Goal: Task Accomplishment & Management: Manage account settings

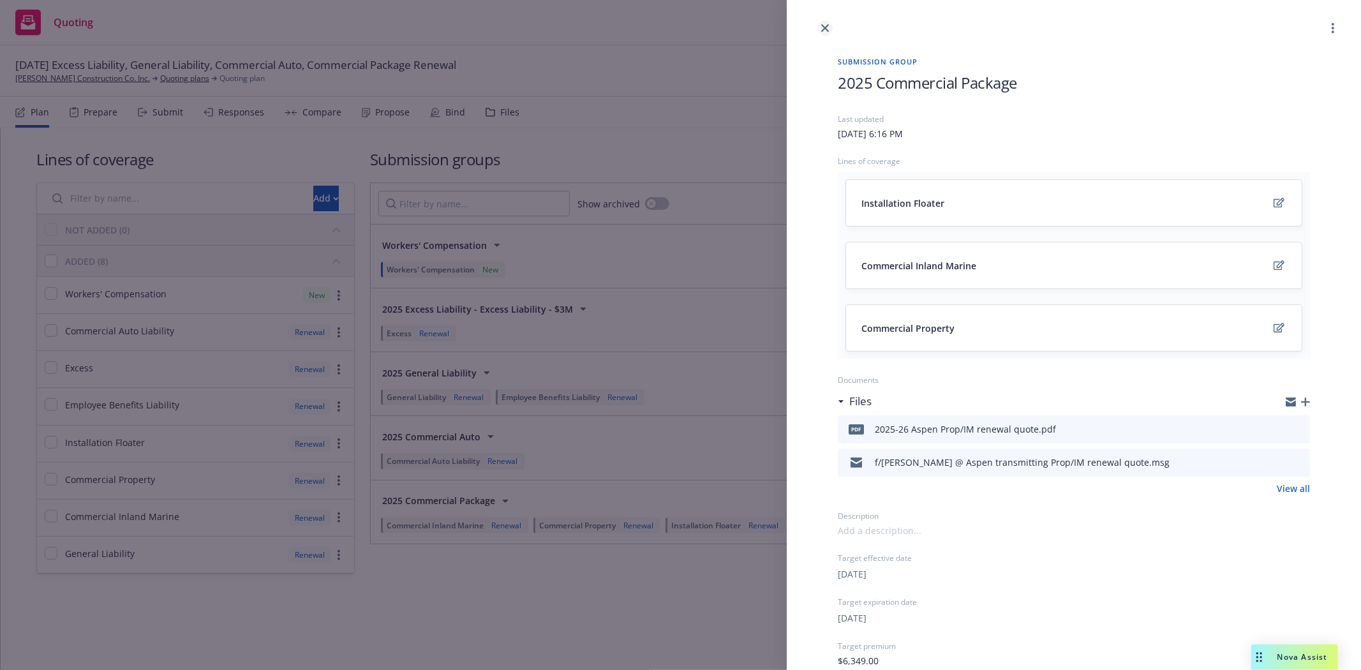
drag, startPoint x: 822, startPoint y: 36, endPoint x: 822, endPoint y: 29, distance: 7.0
drag, startPoint x: 822, startPoint y: 29, endPoint x: 820, endPoint y: 22, distance: 7.8
click at [820, 22] on link "close" at bounding box center [824, 27] width 15 height 15
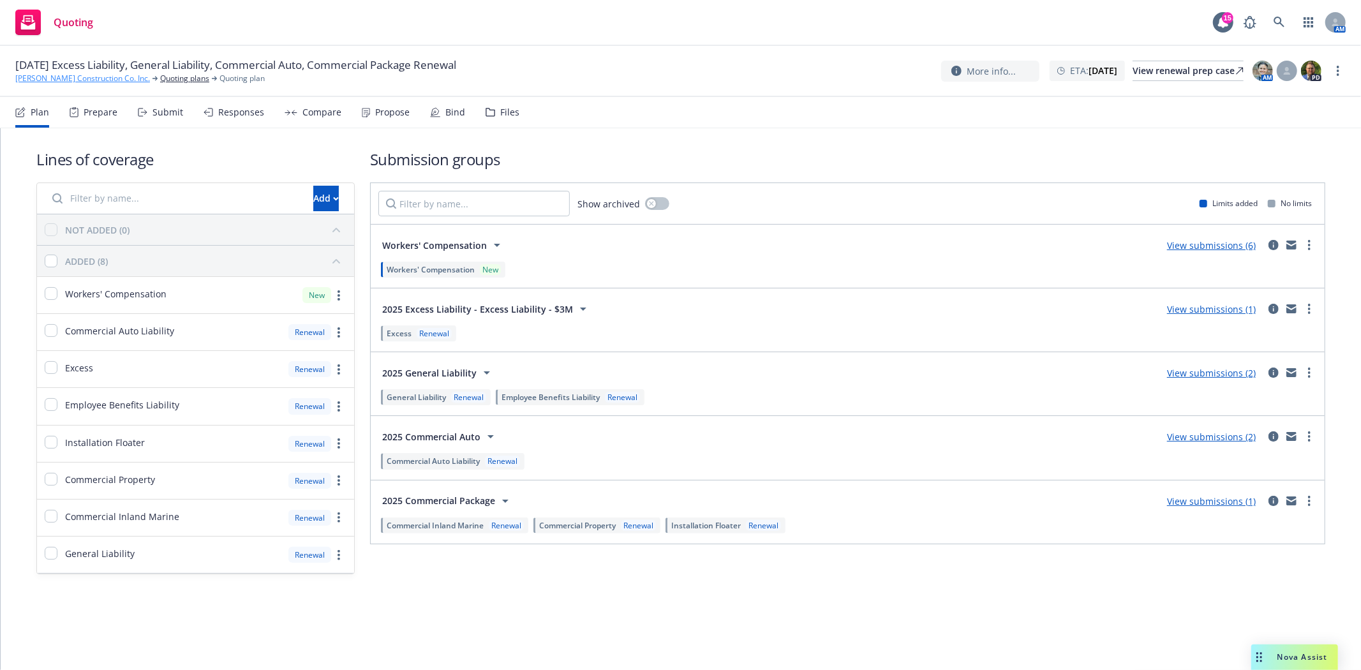
click at [72, 81] on link "[PERSON_NAME] Construction Co. Inc." at bounding box center [82, 78] width 135 height 11
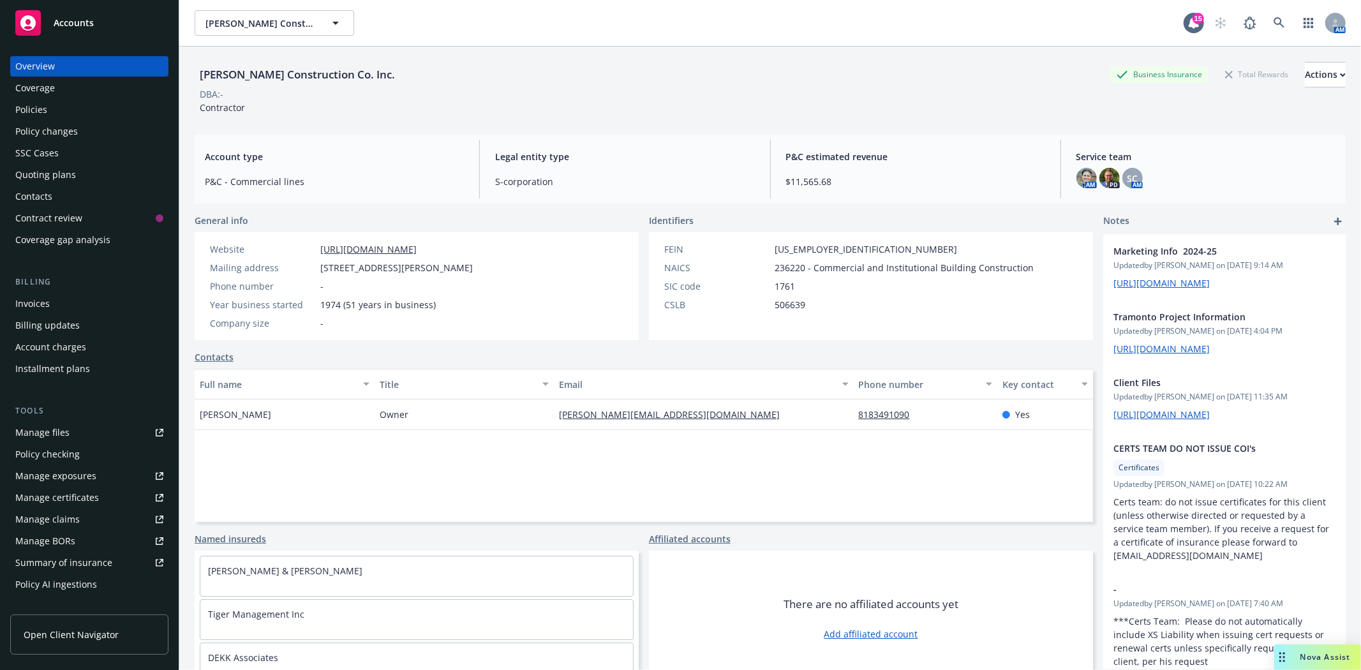
click at [49, 173] on div "Quoting plans" at bounding box center [45, 175] width 61 height 20
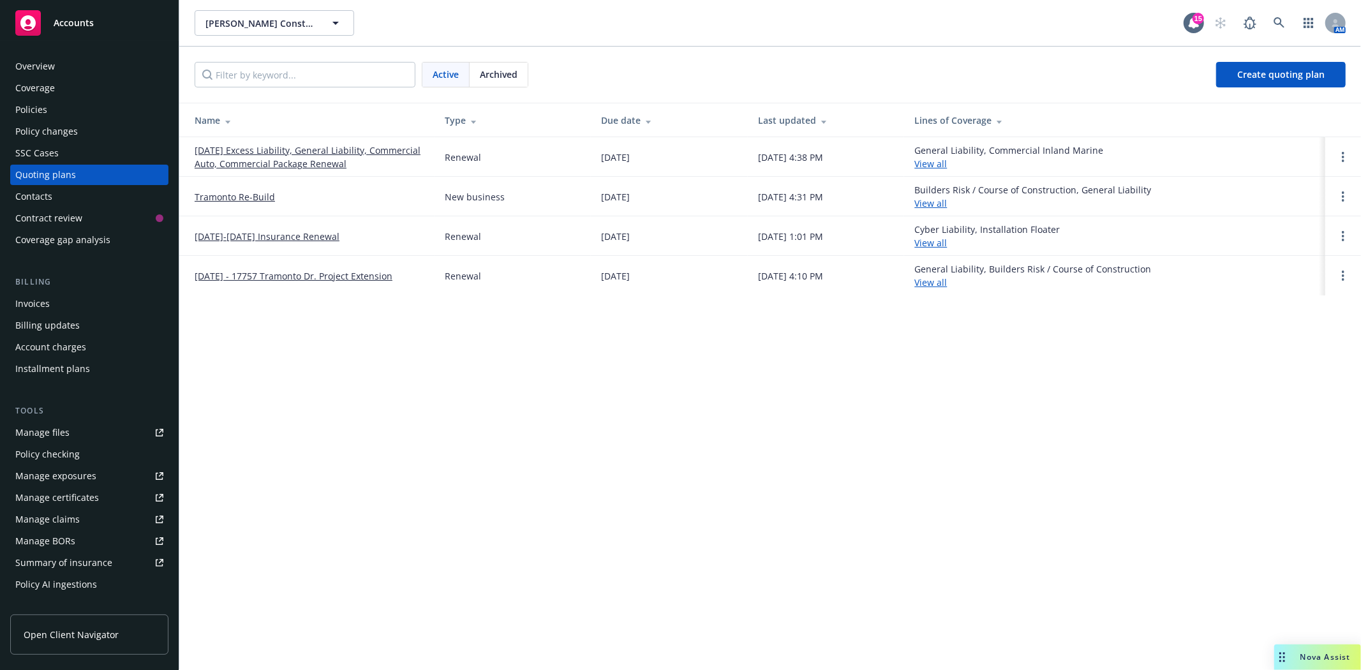
click at [258, 194] on link "Tramonto Re-Build" at bounding box center [235, 196] width 80 height 13
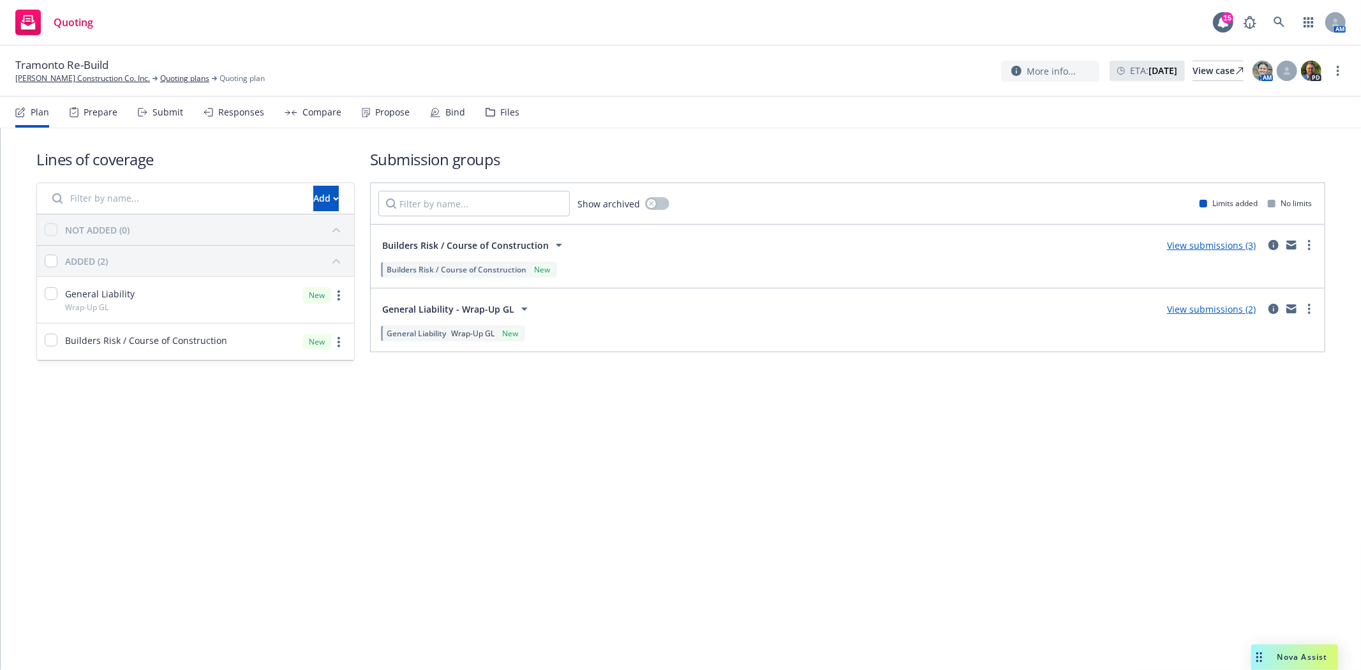
click at [437, 112] on div "Bind" at bounding box center [447, 112] width 35 height 31
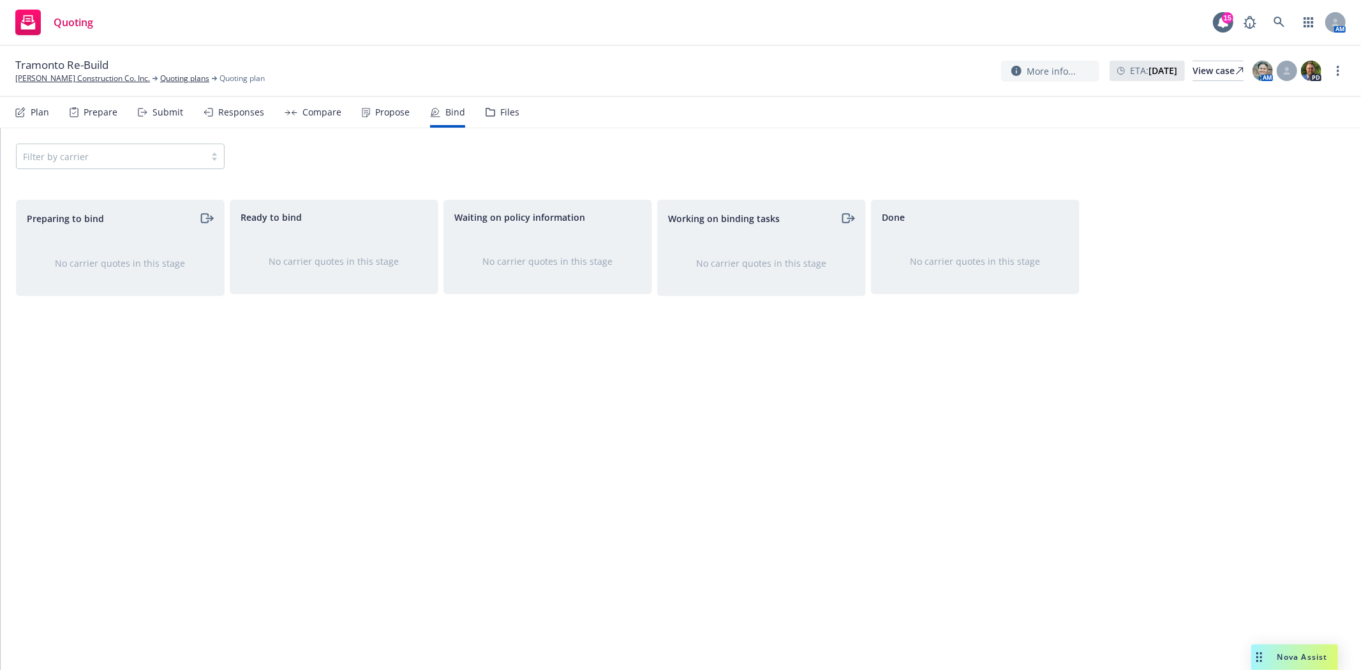
click at [381, 112] on div "Propose" at bounding box center [392, 112] width 34 height 10
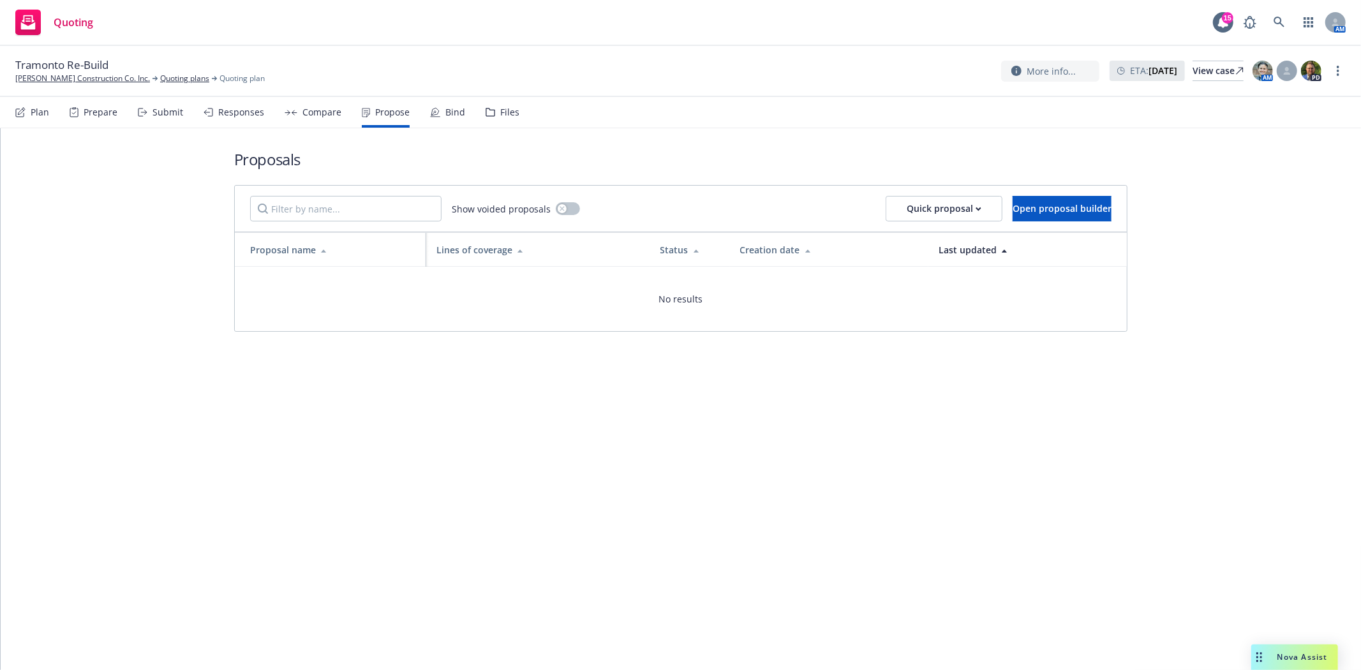
click at [493, 112] on div "Files" at bounding box center [502, 112] width 34 height 31
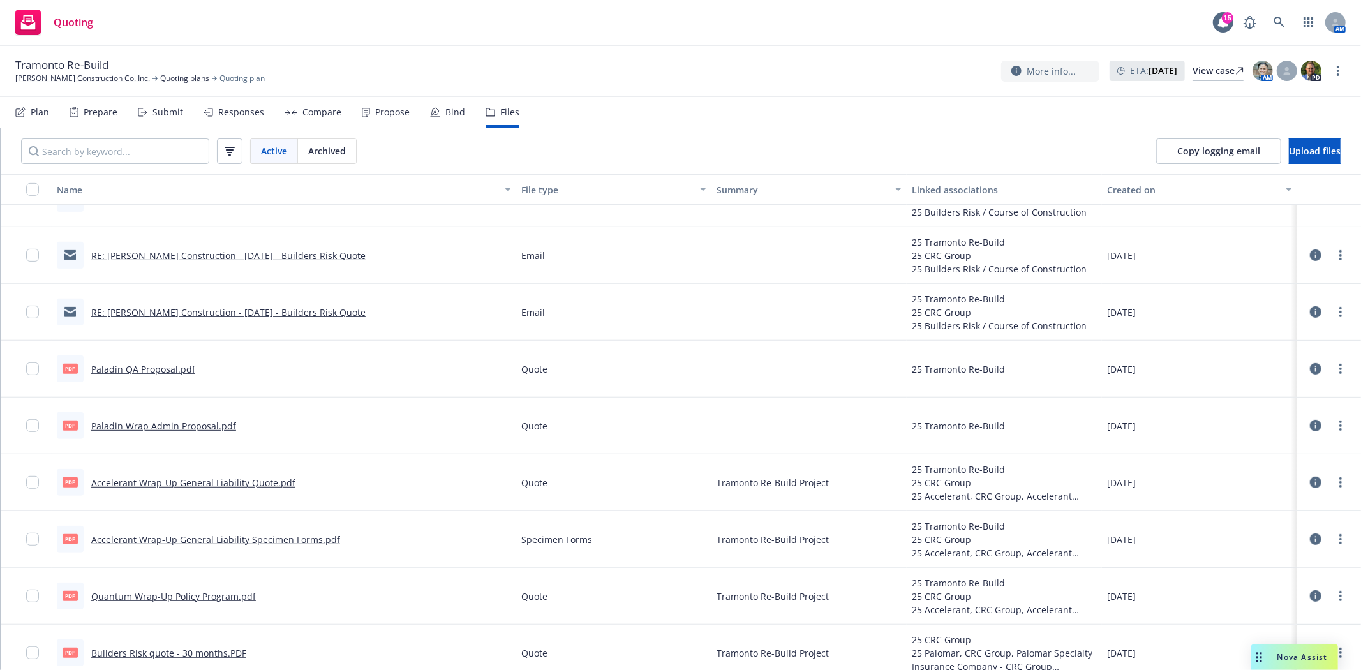
scroll to position [552, 0]
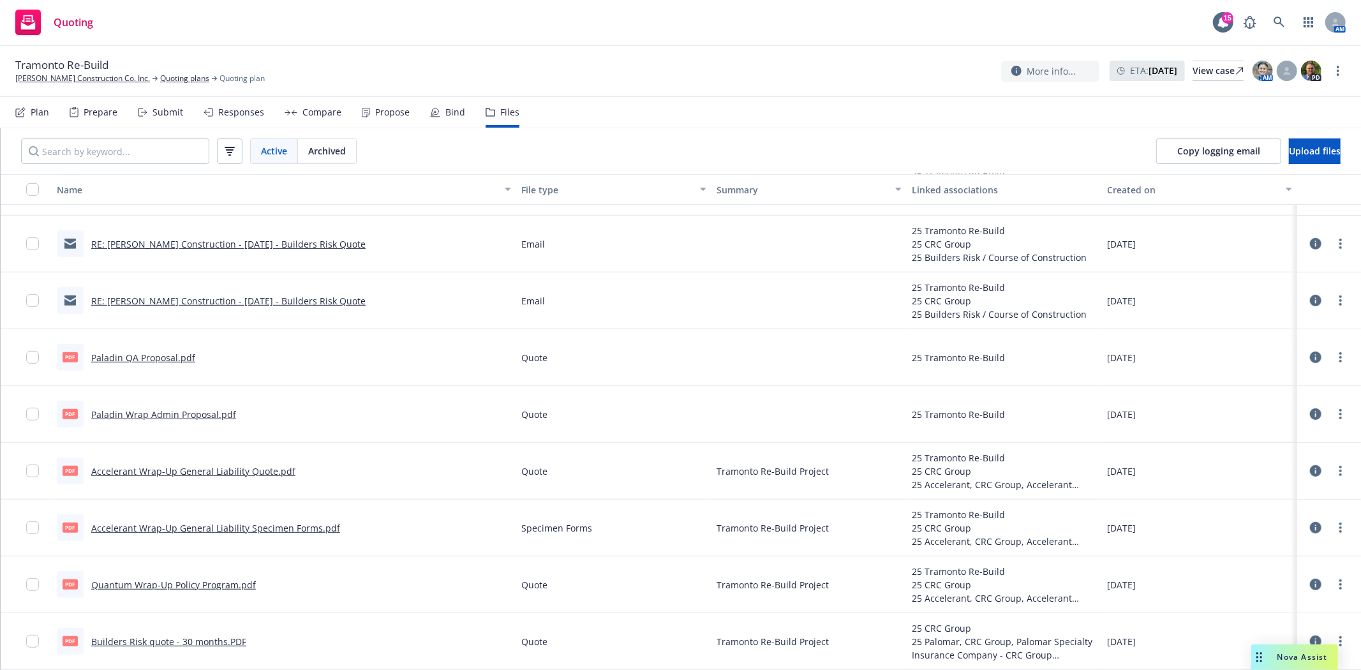
click at [140, 639] on link "Builders Risk quote - 30 months.PDF" at bounding box center [168, 641] width 155 height 12
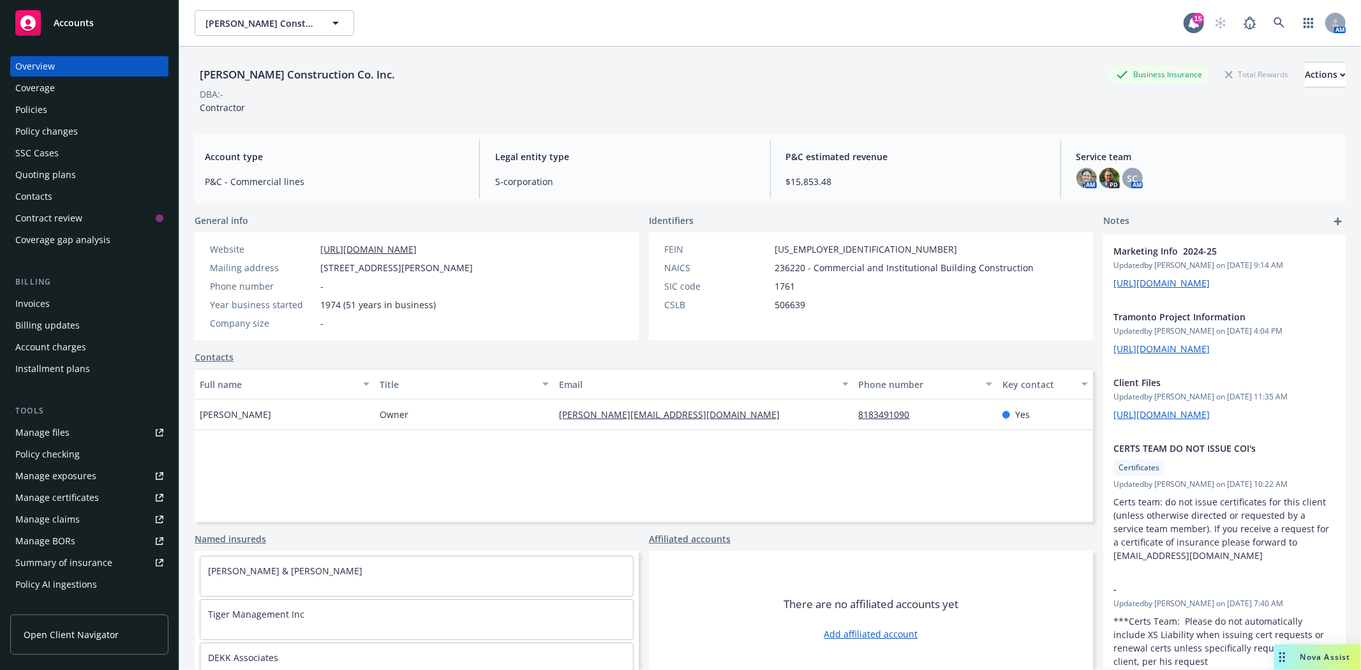
click at [34, 107] on div "Policies" at bounding box center [31, 110] width 32 height 20
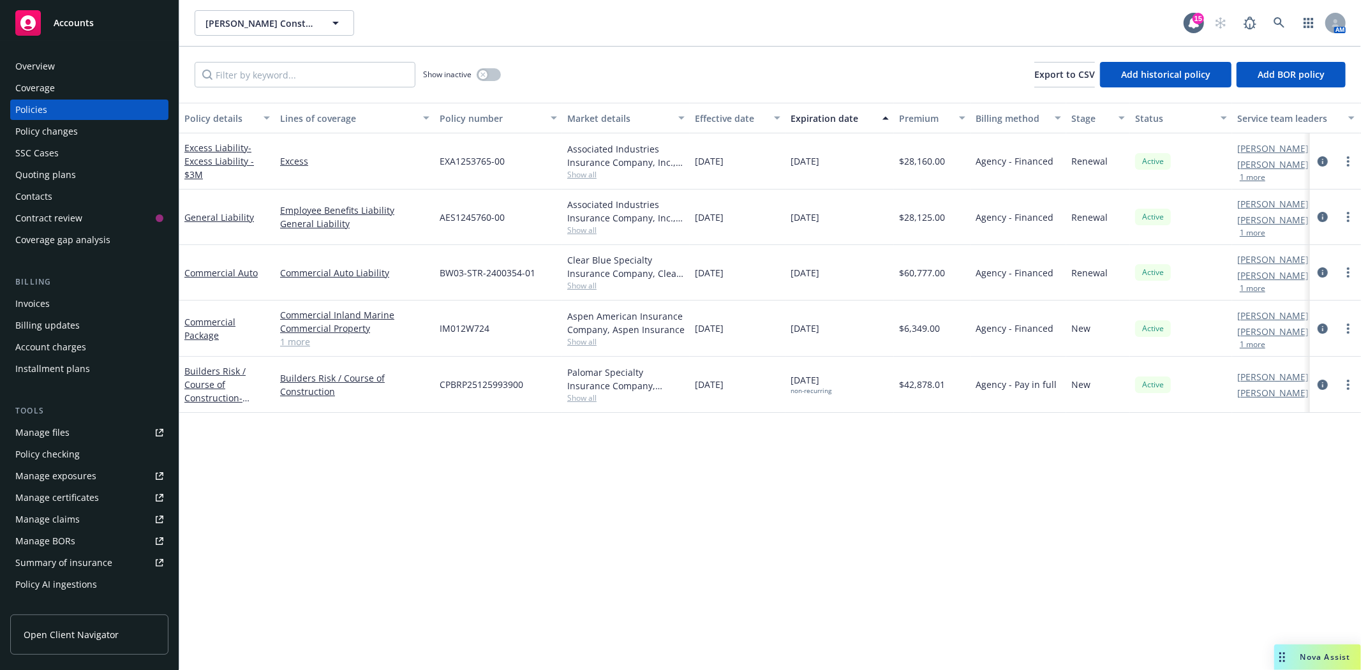
click at [47, 73] on div "Overview" at bounding box center [35, 66] width 40 height 20
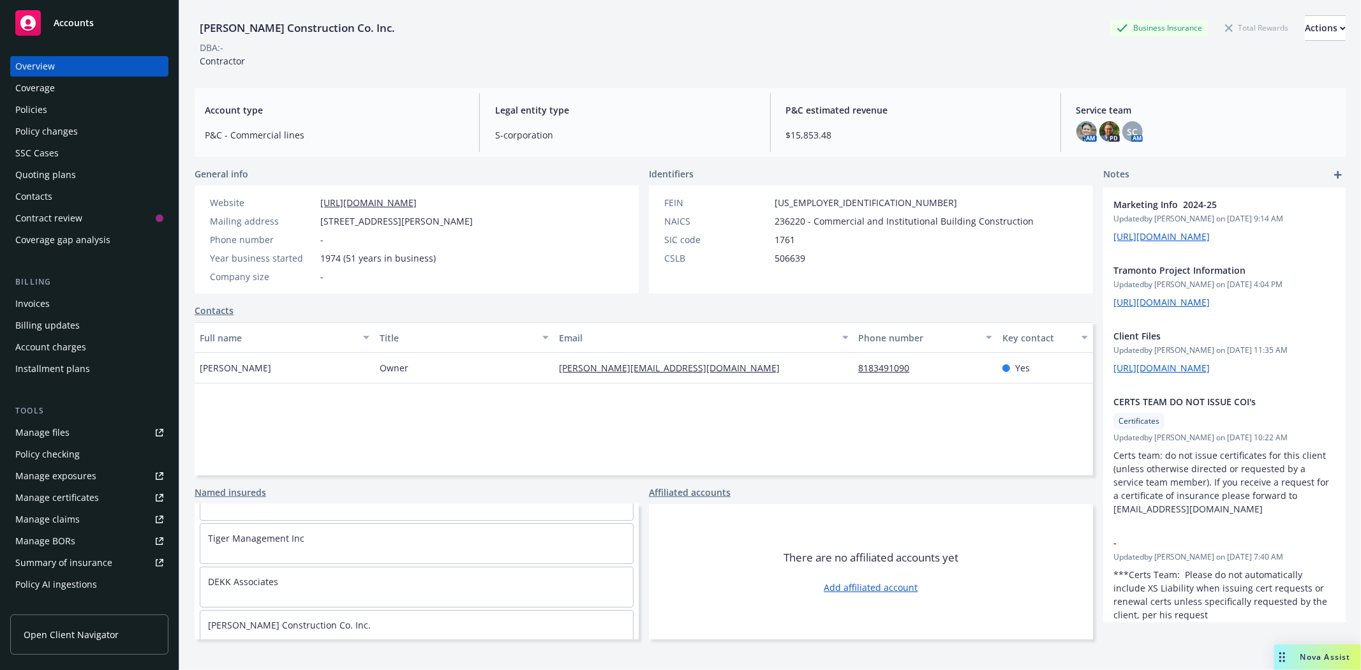
scroll to position [46, 0]
click at [249, 490] on link "Named insureds" at bounding box center [230, 491] width 71 height 13
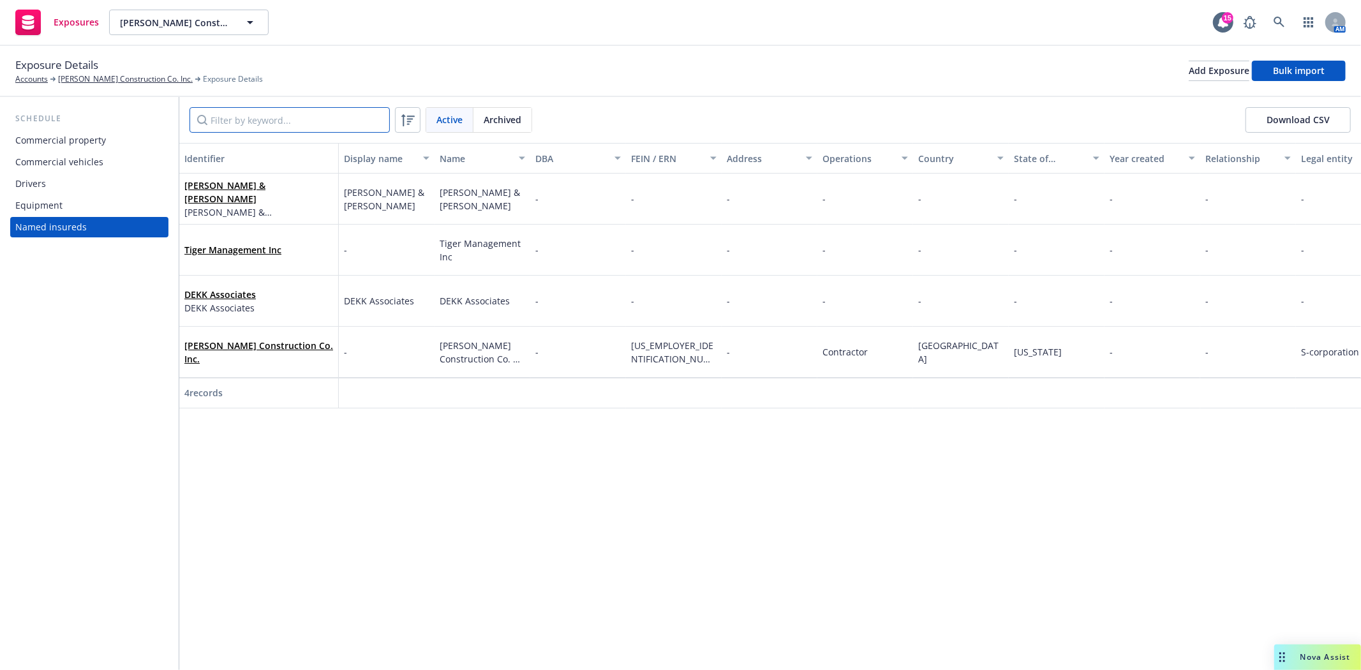
click at [284, 121] on input "Filter by keyword..." at bounding box center [289, 120] width 200 height 26
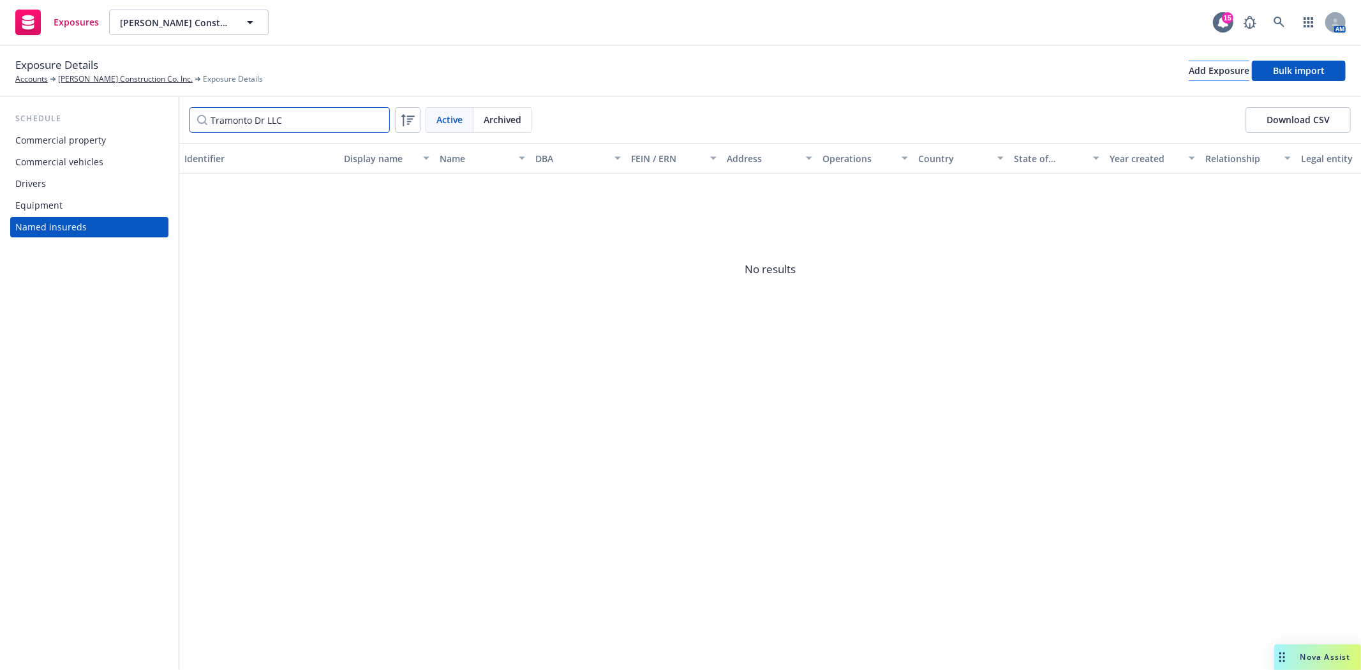
type input "Tramonto Dr LLC"
click at [1206, 74] on div "Add Exposure" at bounding box center [1218, 70] width 61 height 19
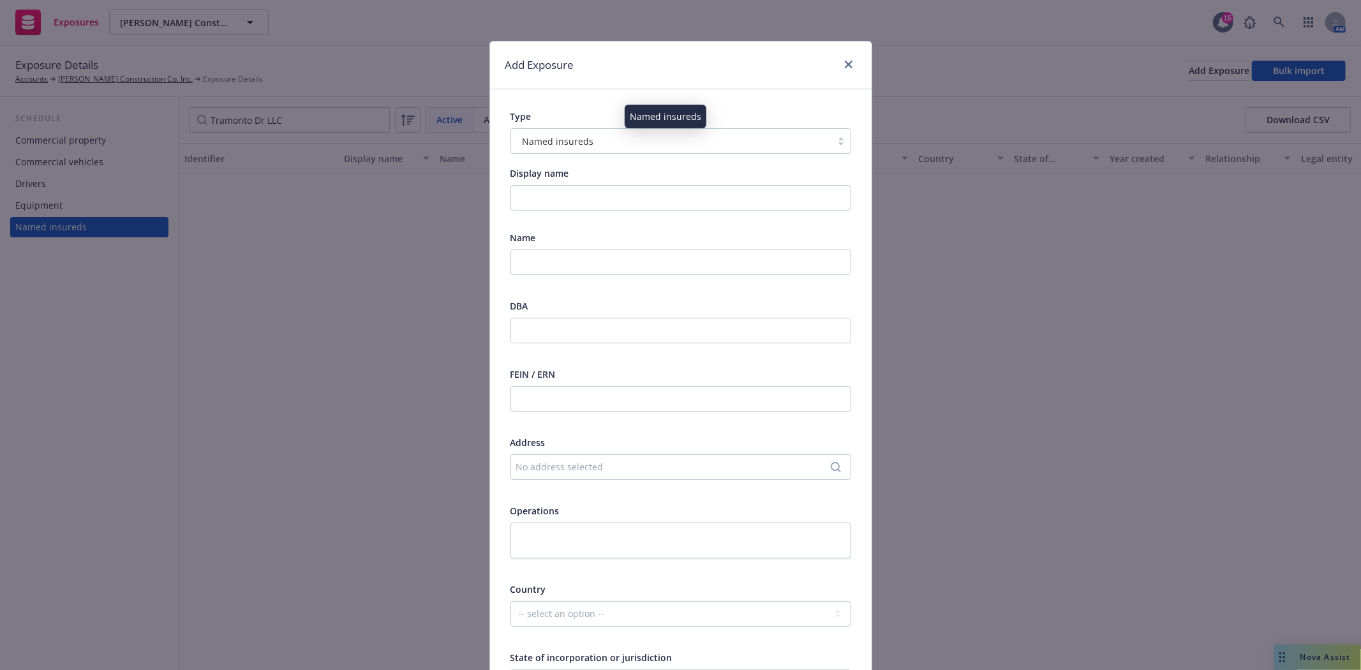
click at [588, 142] on div "Named insureds" at bounding box center [670, 141] width 307 height 13
click at [595, 93] on div "Type Named insureds Display name Name DBA FEIN / ERN Address No address selecte…" at bounding box center [680, 601] width 381 height 1025
click at [530, 211] on div "Display name Name DBA FEIN / ERN Address No address selected Operations Country…" at bounding box center [680, 607] width 341 height 882
click at [536, 203] on input "Display name" at bounding box center [680, 198] width 341 height 26
type input "Tramonto Dr LLC"
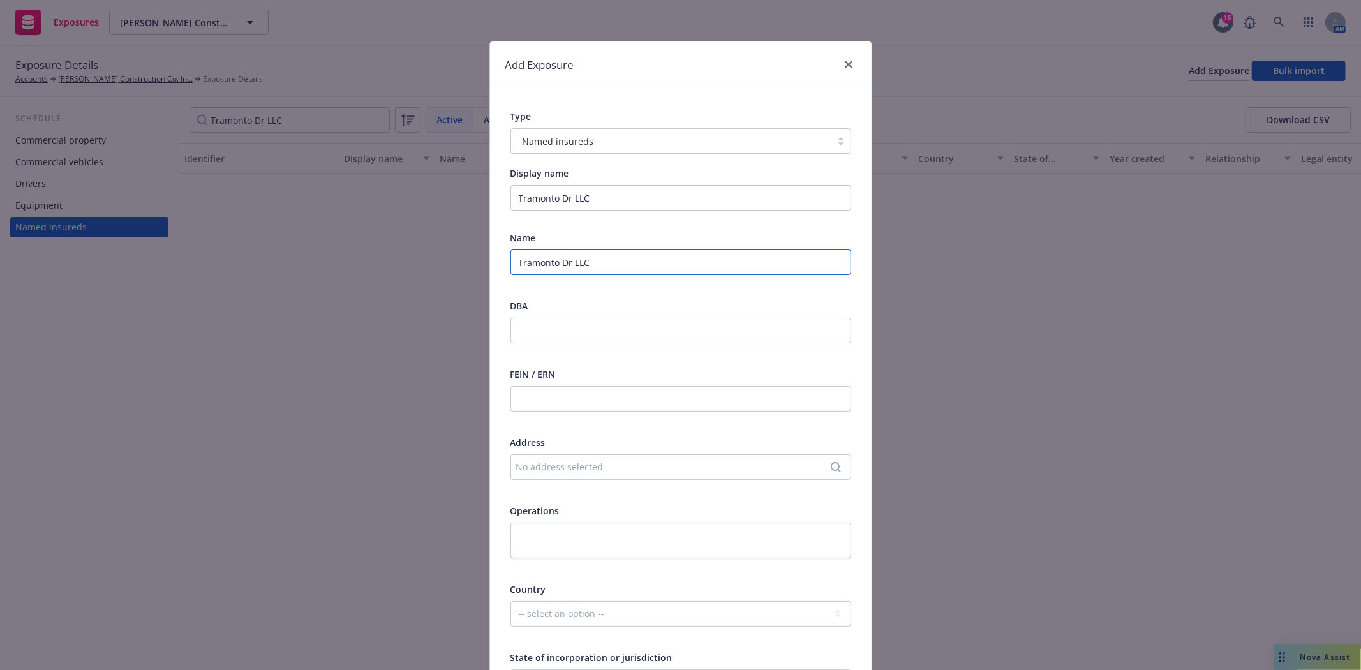
type input "Tramonto Dr LLC"
click at [538, 459] on div "No address selected" at bounding box center [680, 467] width 341 height 26
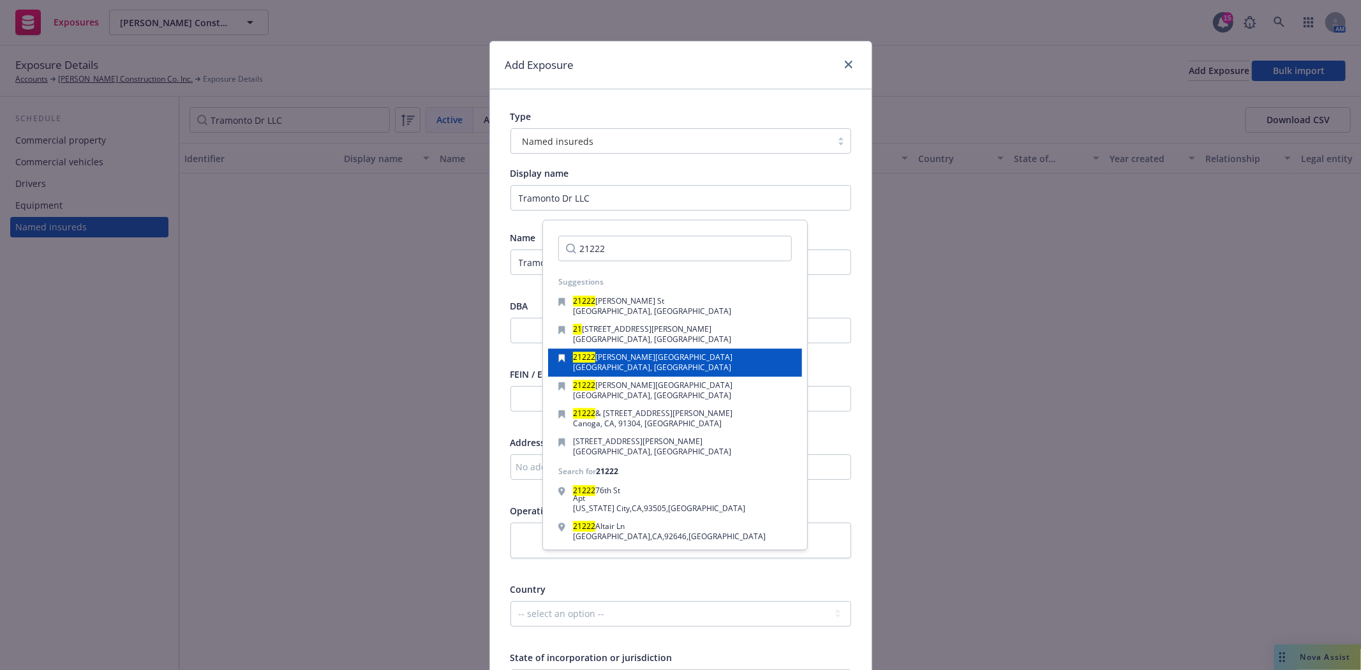
type input "21222"
click at [632, 356] on span "Bryant Street" at bounding box center [663, 357] width 137 height 11
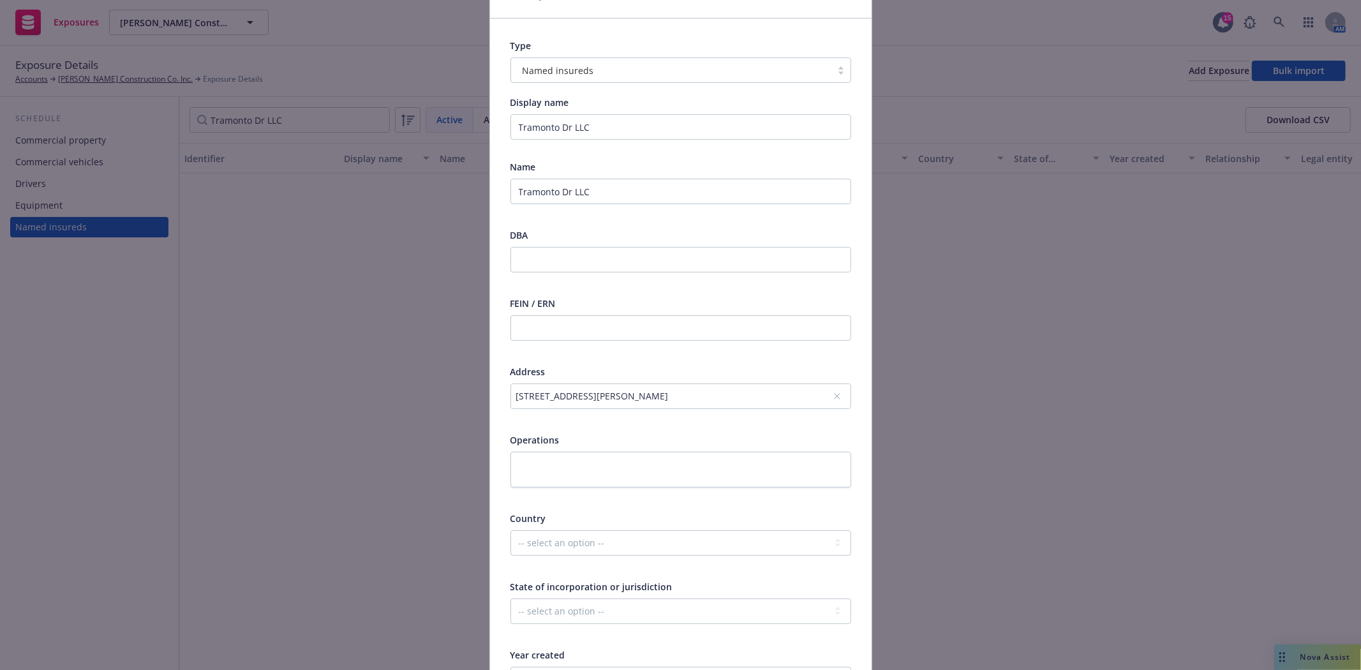
scroll to position [142, 0]
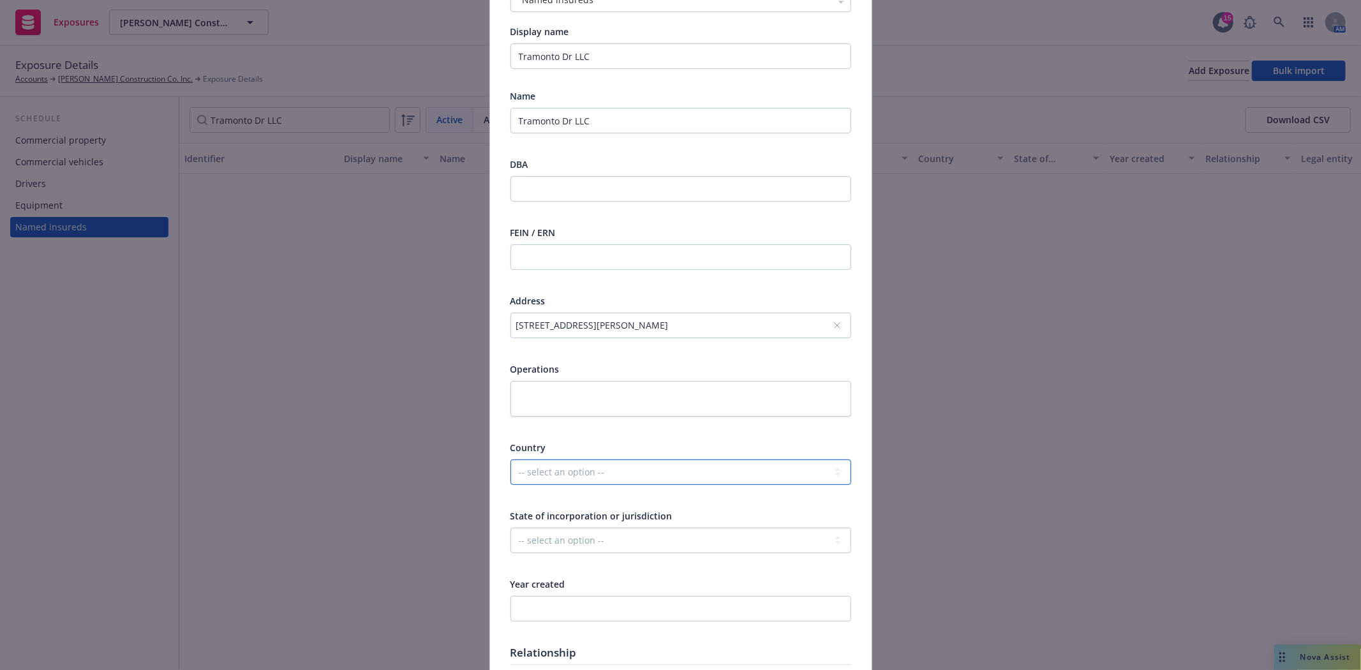
click at [605, 468] on select "-- select an option -- United States of America Afghanistan Albania Algeria Ame…" at bounding box center [680, 472] width 341 height 26
select select "USA"
click at [510, 459] on select "-- select an option -- United States of America Afghanistan Albania Algeria Ame…" at bounding box center [680, 472] width 341 height 26
click at [544, 541] on select "-- select an option -- Alaska Alabama Arkansas American Samoa Arizona Californi…" at bounding box center [680, 541] width 341 height 26
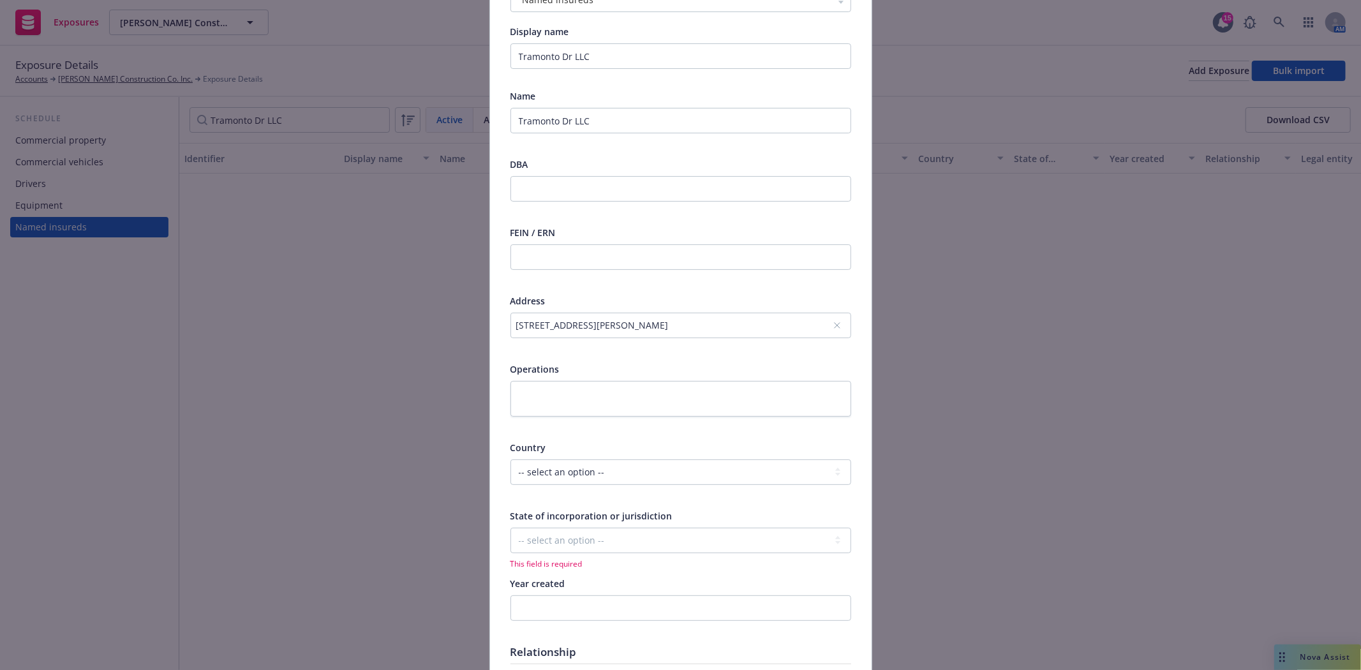
click at [663, 568] on span "This field is required" at bounding box center [680, 563] width 341 height 11
click at [621, 545] on select "-- select an option -- Alaska Alabama Arkansas American Samoa Arizona Californi…" at bounding box center [680, 541] width 341 height 26
select select "CA"
click at [510, 528] on select "-- select an option -- Alaska Alabama Arkansas American Samoa Arizona Californi…" at bounding box center [680, 541] width 341 height 26
click at [565, 584] on div "Year created" at bounding box center [680, 583] width 341 height 13
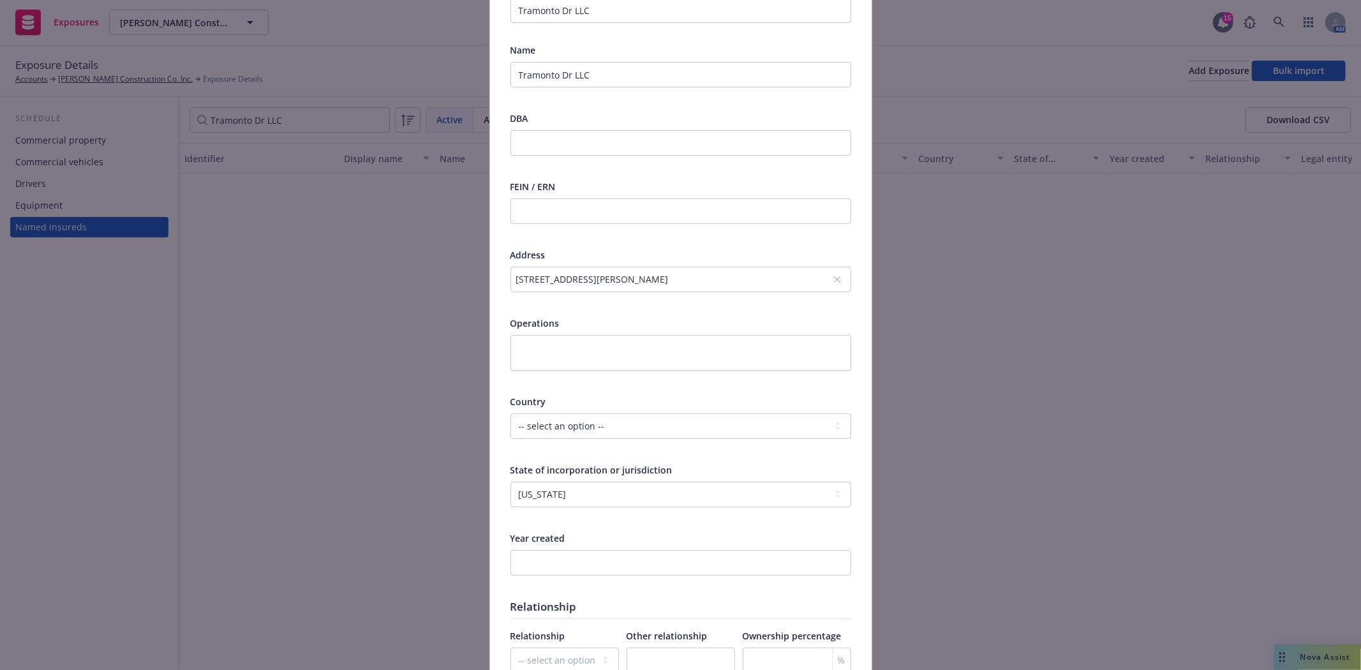
scroll to position [486, 0]
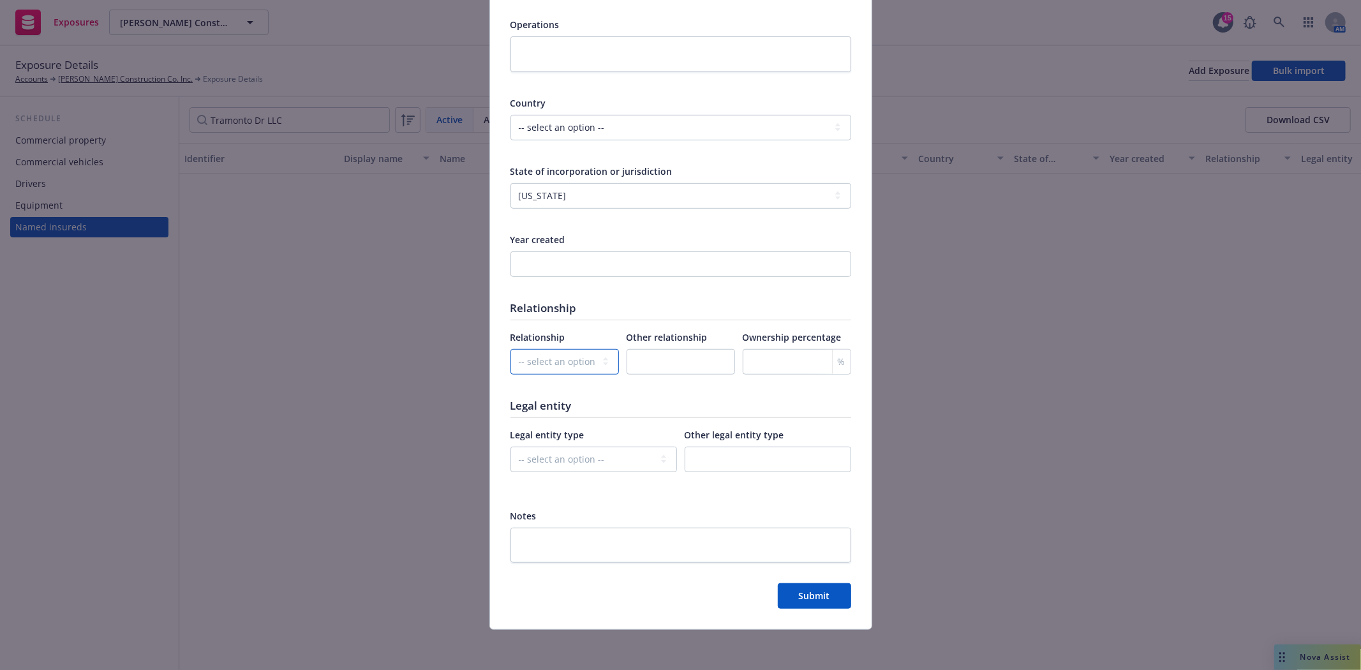
click at [583, 370] on select "-- select an option -- Parent company Wholly-owned subsidiary Subsidiary not wh…" at bounding box center [564, 362] width 108 height 26
select select "OTHER"
click at [510, 349] on select "-- select an option -- Parent company Wholly-owned subsidiary Subsidiary not wh…" at bounding box center [564, 362] width 108 height 26
click at [642, 364] on input "text" at bounding box center [680, 362] width 108 height 26
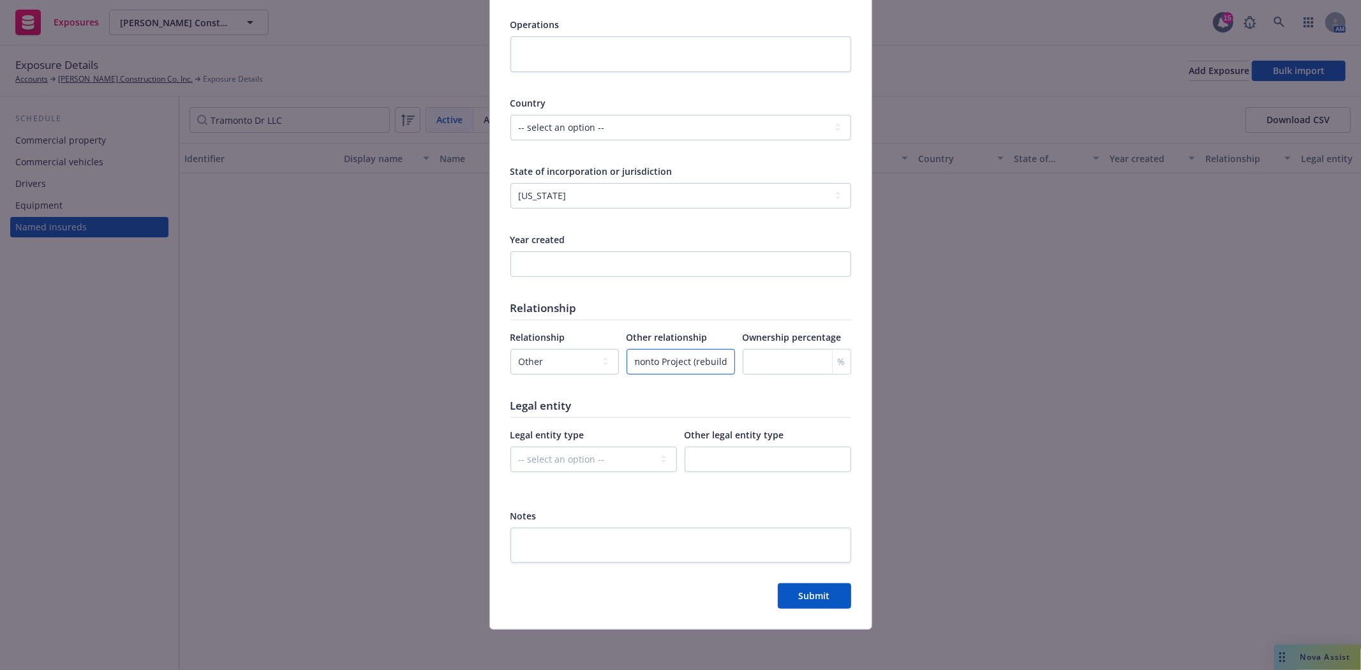
type input "Owner of Tramonto Project (rebuild)"
click at [663, 461] on select "-- select an option -- C-corporation S-corporation LLC Partnership Joint ventur…" at bounding box center [593, 460] width 166 height 26
select select "LLC"
click at [510, 447] on select "-- select an option -- C-corporation S-corporation LLC Partnership Joint ventur…" at bounding box center [593, 460] width 166 height 26
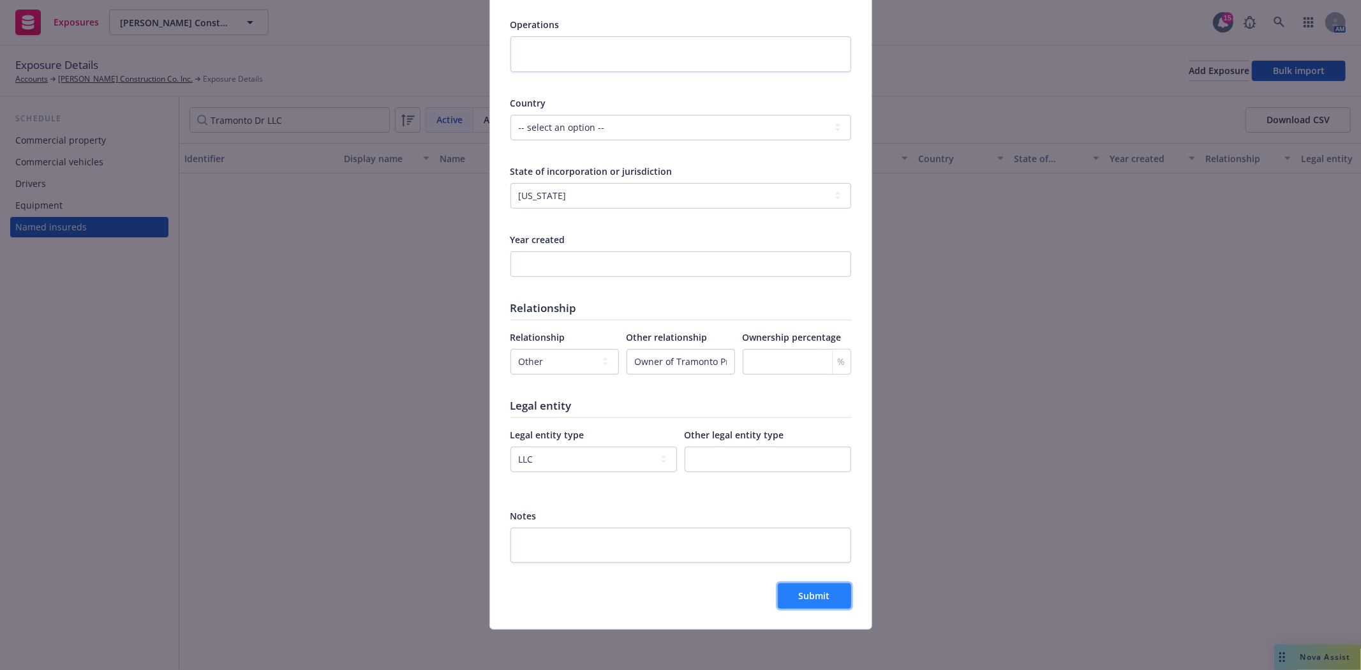
click at [790, 591] on button "Submit" at bounding box center [814, 596] width 73 height 26
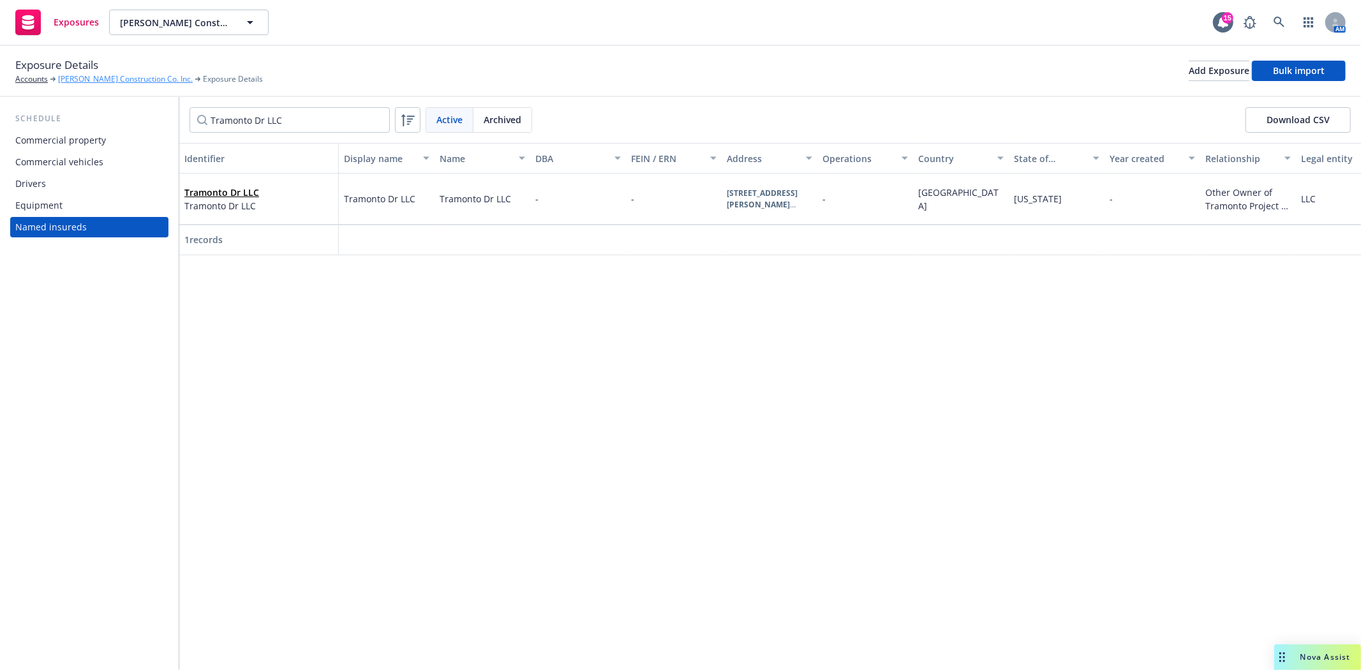
click at [86, 82] on link "T R Wurster Construction Co. Inc." at bounding box center [125, 78] width 135 height 11
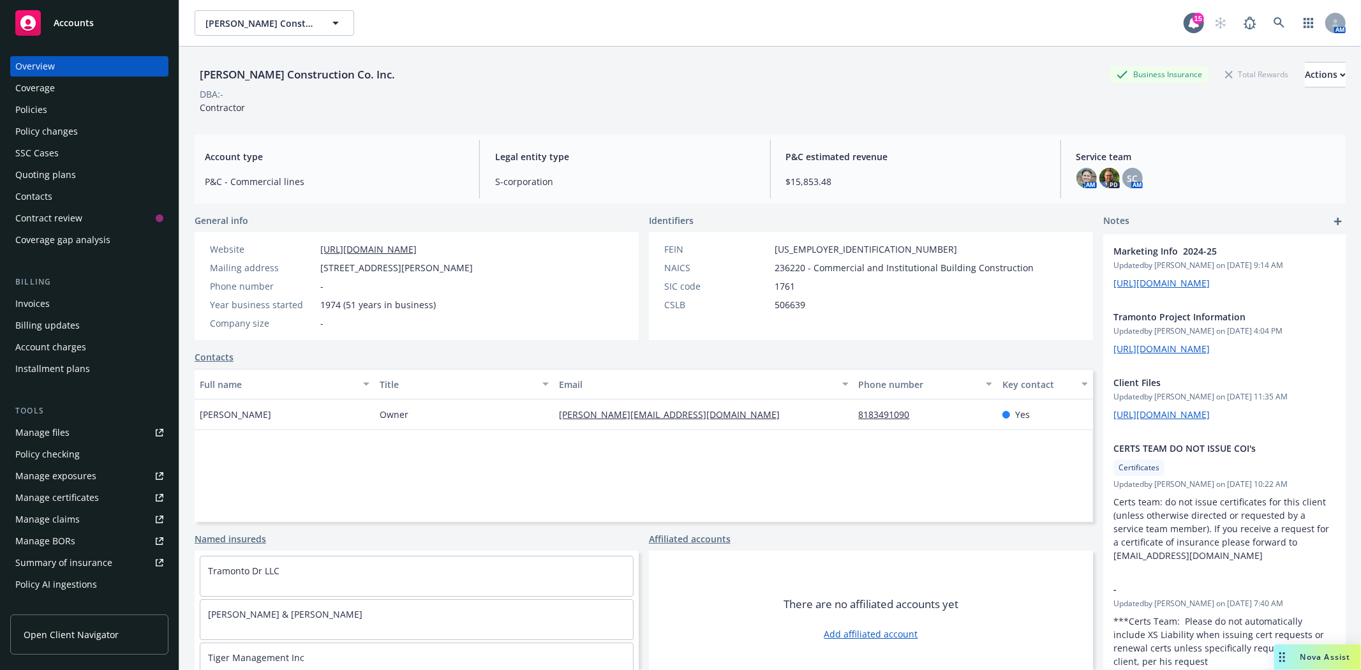
click at [59, 117] on div "Policies" at bounding box center [89, 110] width 148 height 20
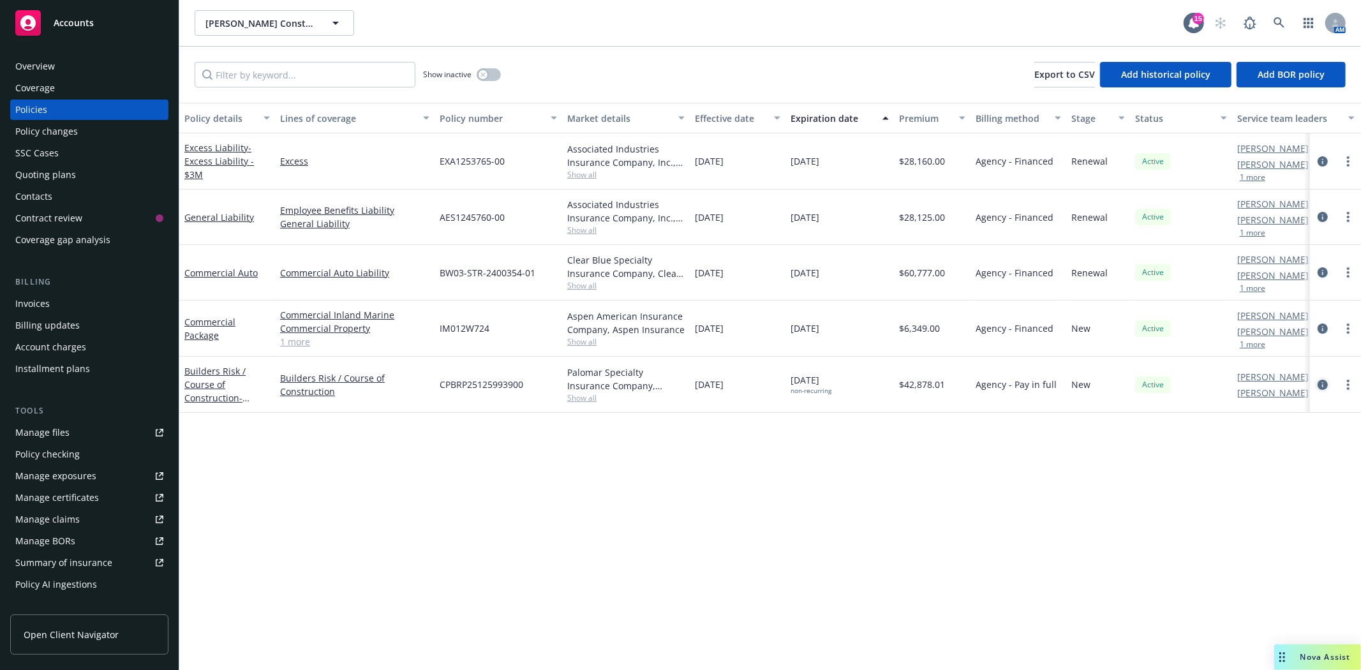
click at [1321, 384] on icon "circleInformation" at bounding box center [1322, 385] width 10 height 10
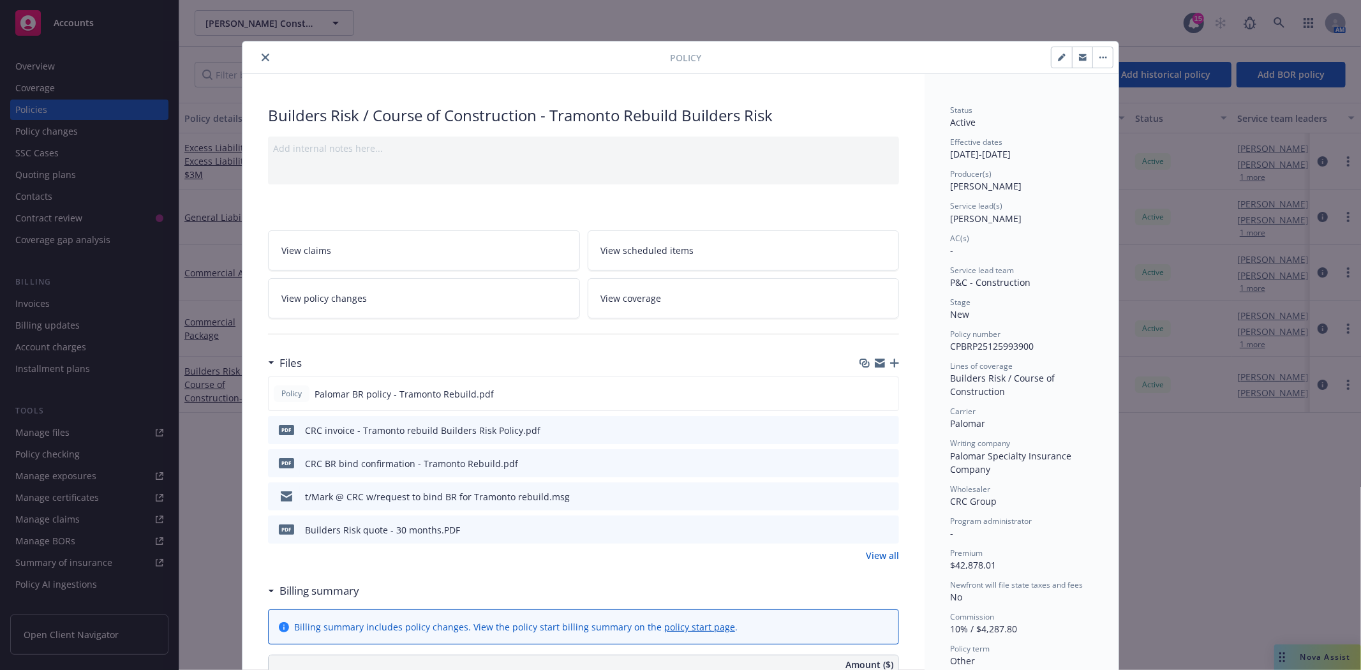
click at [1051, 57] on button "button" at bounding box center [1061, 57] width 20 height 20
select select "NEW"
select select "other"
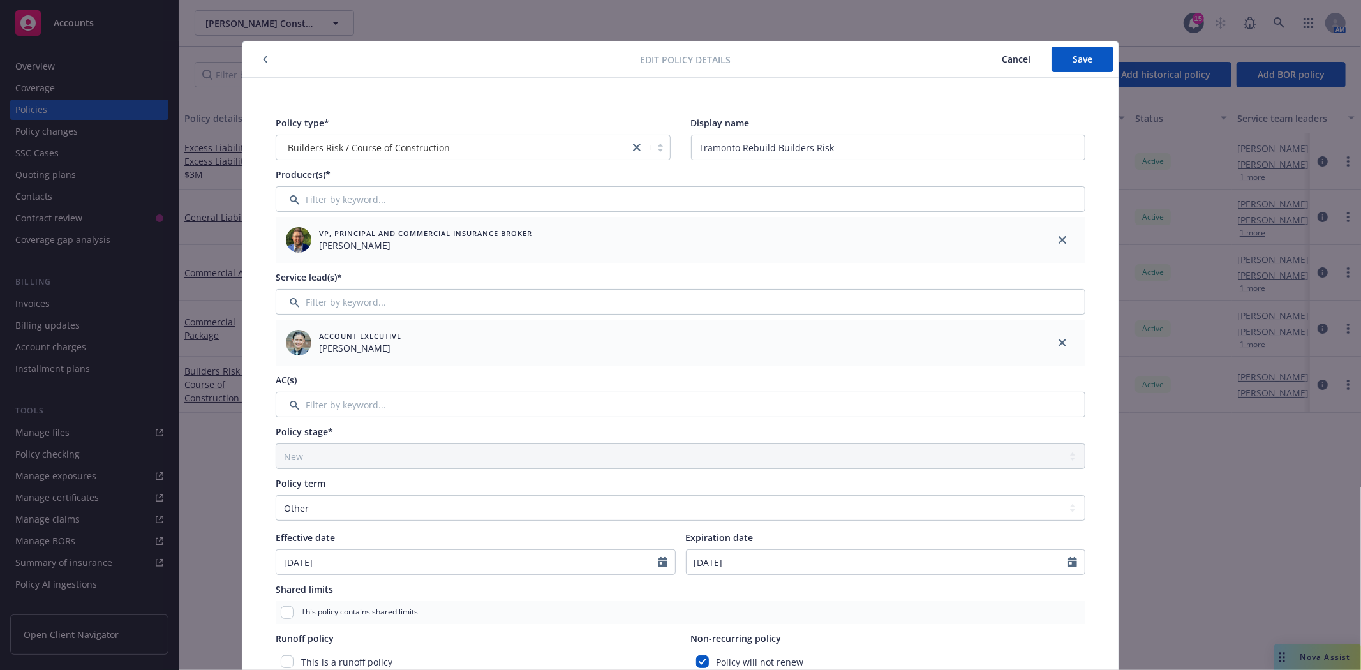
click at [1006, 61] on span "Cancel" at bounding box center [1016, 59] width 29 height 12
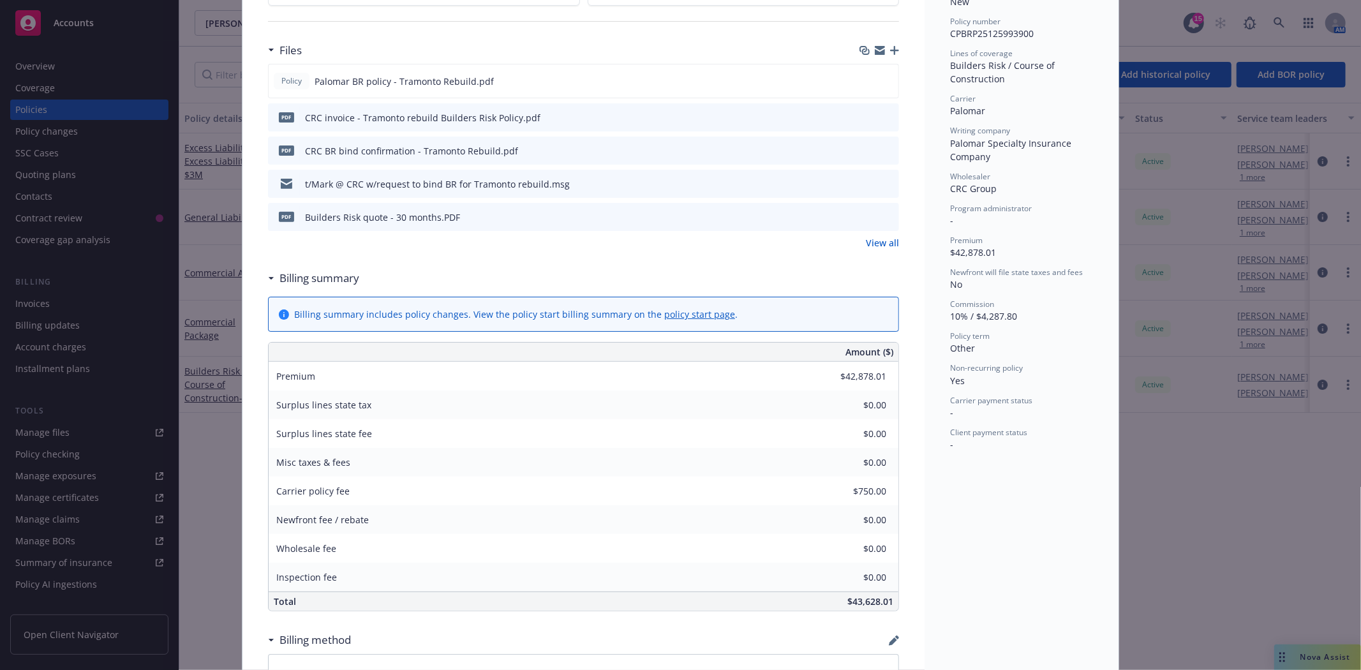
scroll to position [496, 0]
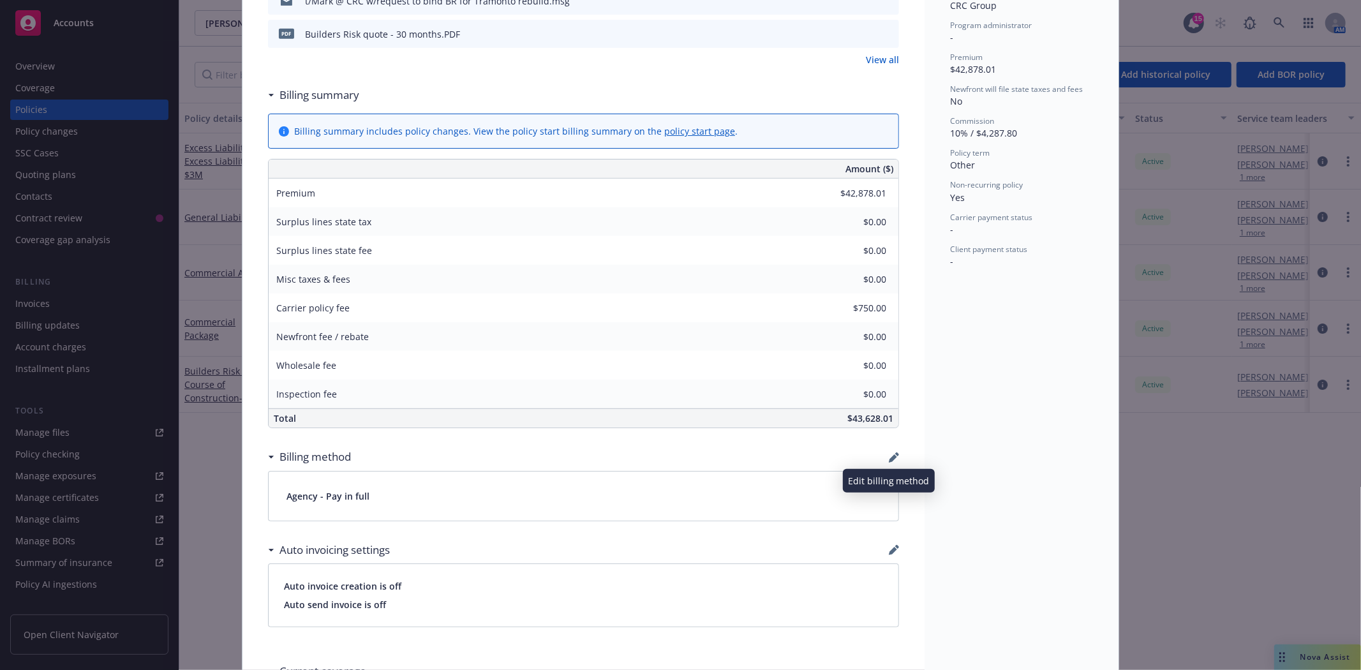
click at [890, 455] on icon "button" at bounding box center [894, 457] width 10 height 10
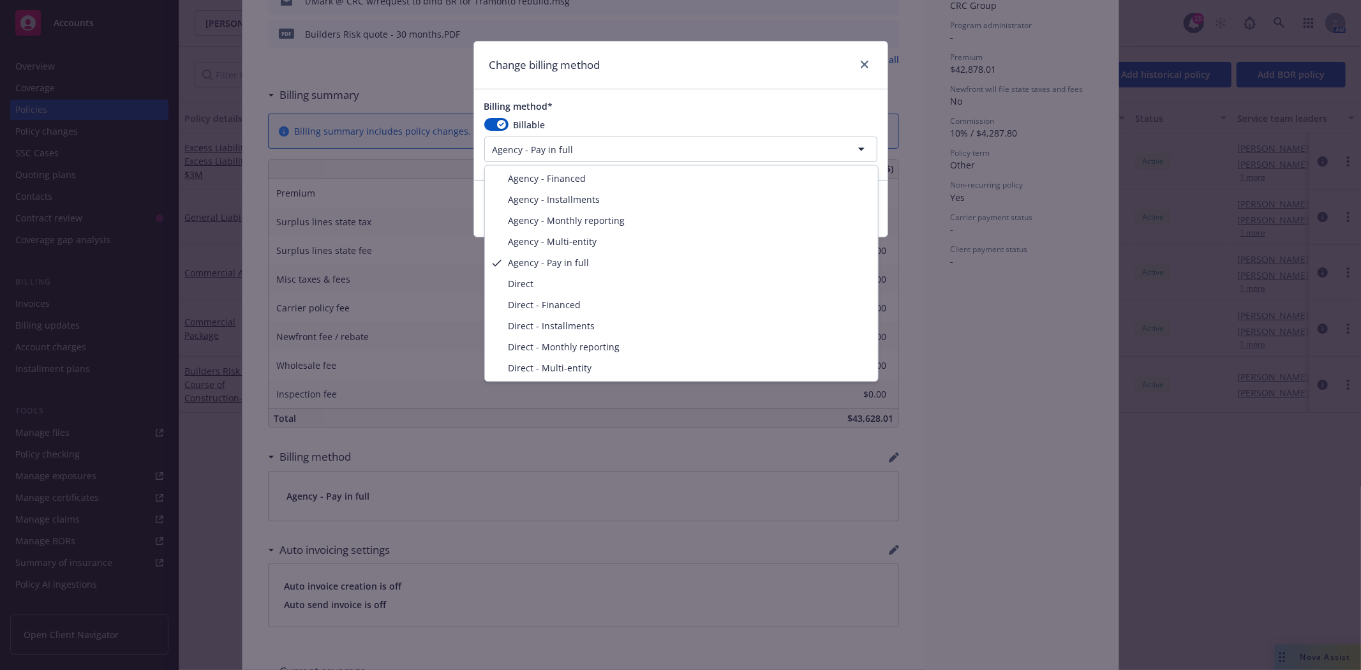
click at [566, 143] on html "Accounts Overview Coverage Policies Policy changes SSC Cases Quoting plans Cont…" at bounding box center [680, 335] width 1361 height 670
select select "AGENCY_MULTI_ENTITY"
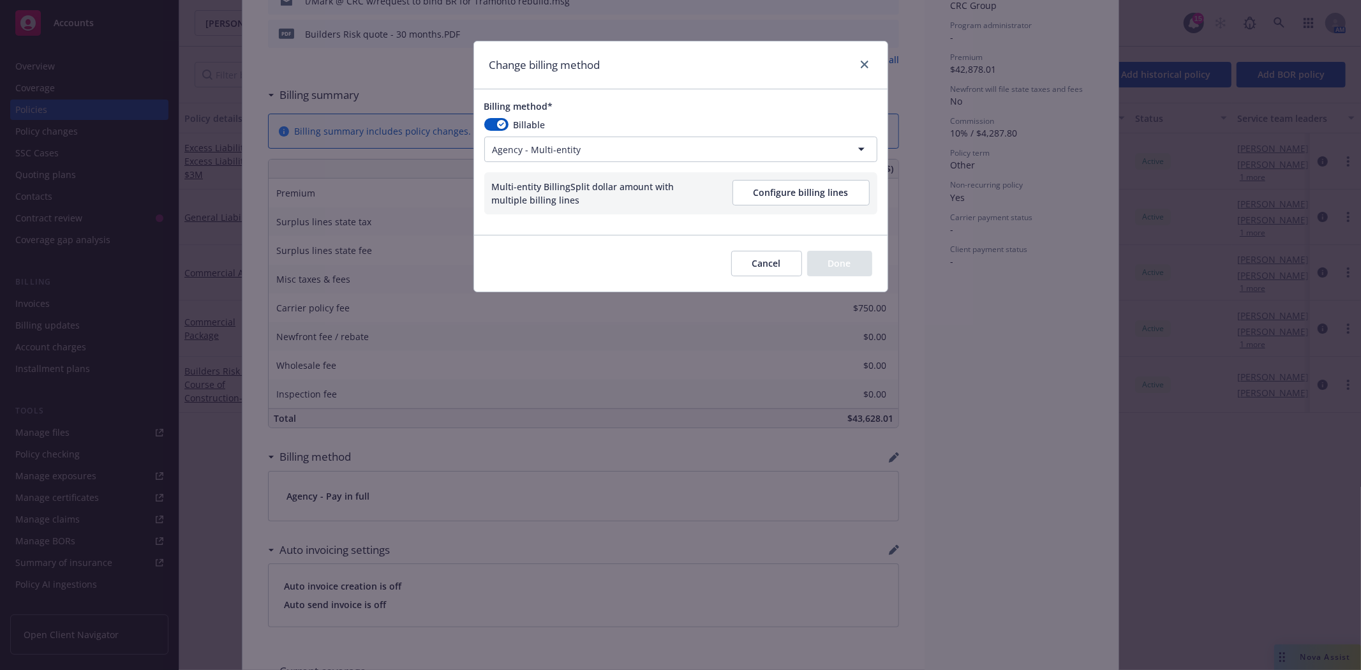
click at [790, 188] on button "Configure billing lines" at bounding box center [800, 193] width 137 height 26
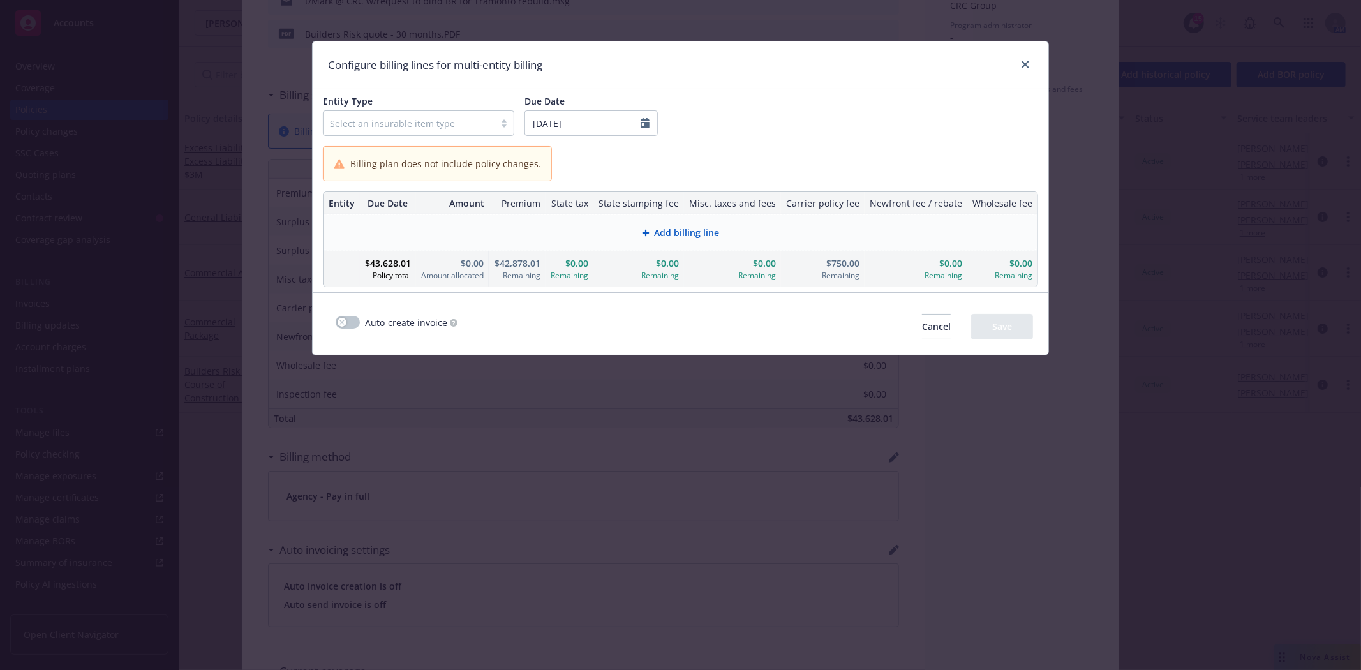
click at [502, 122] on div at bounding box center [503, 123] width 19 height 10
click at [425, 159] on div "Named Insured" at bounding box center [425, 155] width 176 height 13
click at [686, 239] on span "Add billing line" at bounding box center [687, 232] width 65 height 13
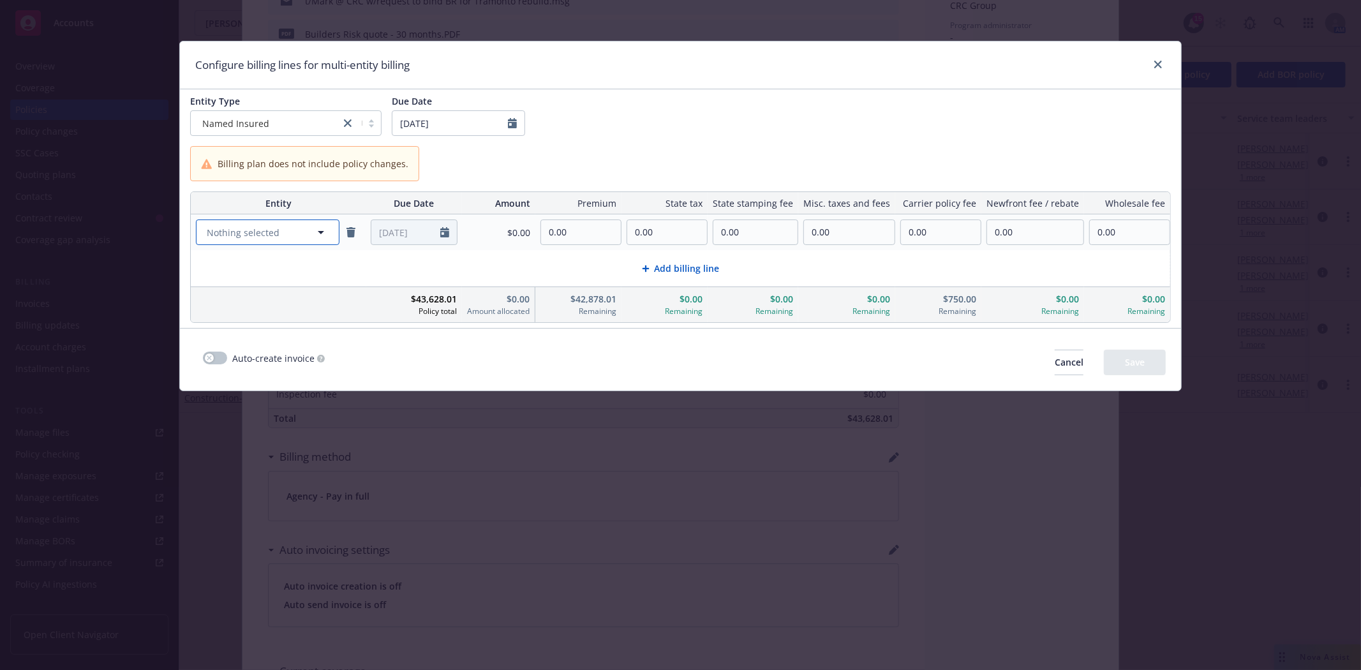
click at [329, 234] on icon "button" at bounding box center [320, 232] width 15 height 15
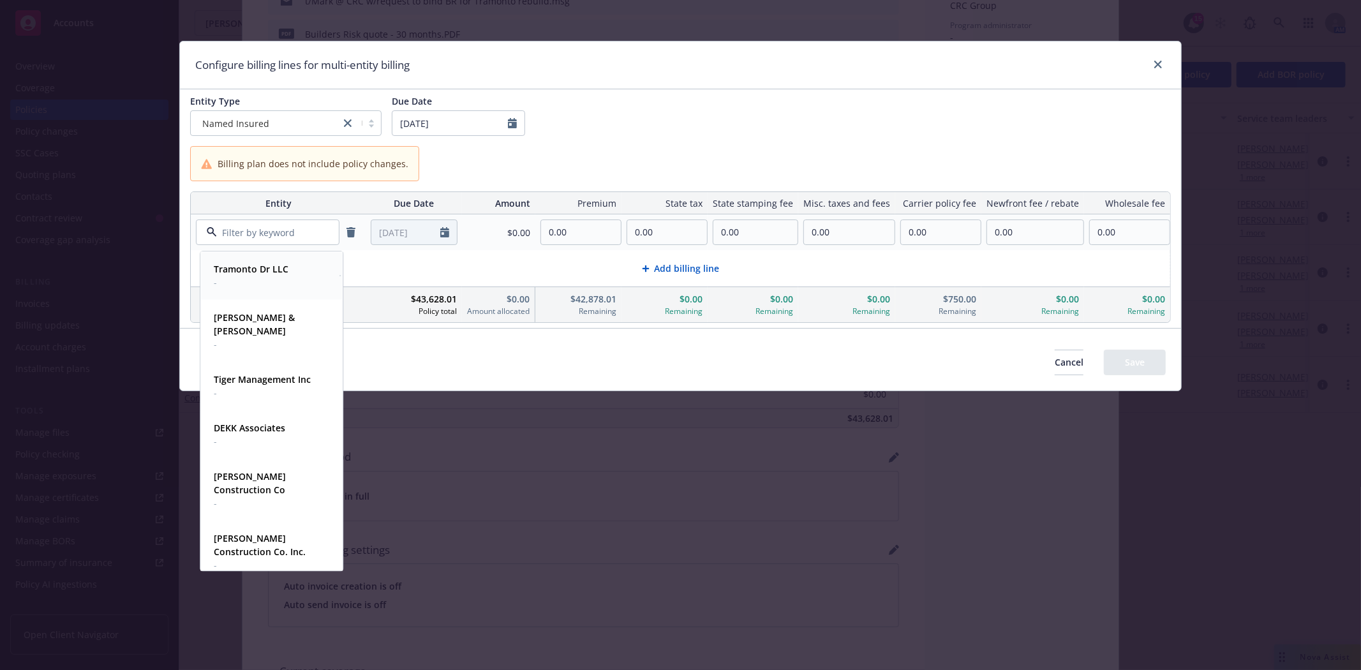
click at [285, 269] on strong "Tramonto Dr LLC" at bounding box center [251, 269] width 75 height 12
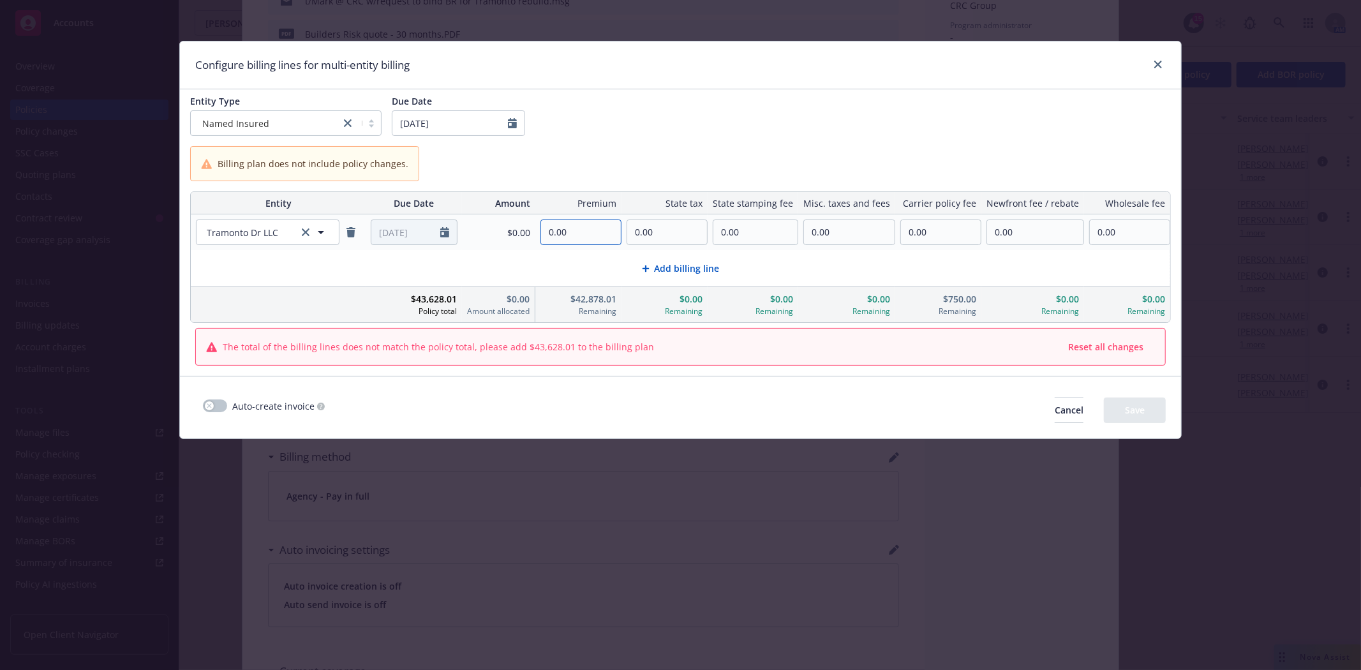
click at [571, 226] on input "0.00" at bounding box center [581, 232] width 80 height 24
click at [584, 228] on input "0.00" at bounding box center [581, 232] width 80 height 24
type input "42,878.01"
click at [924, 232] on input "0.00" at bounding box center [941, 232] width 80 height 24
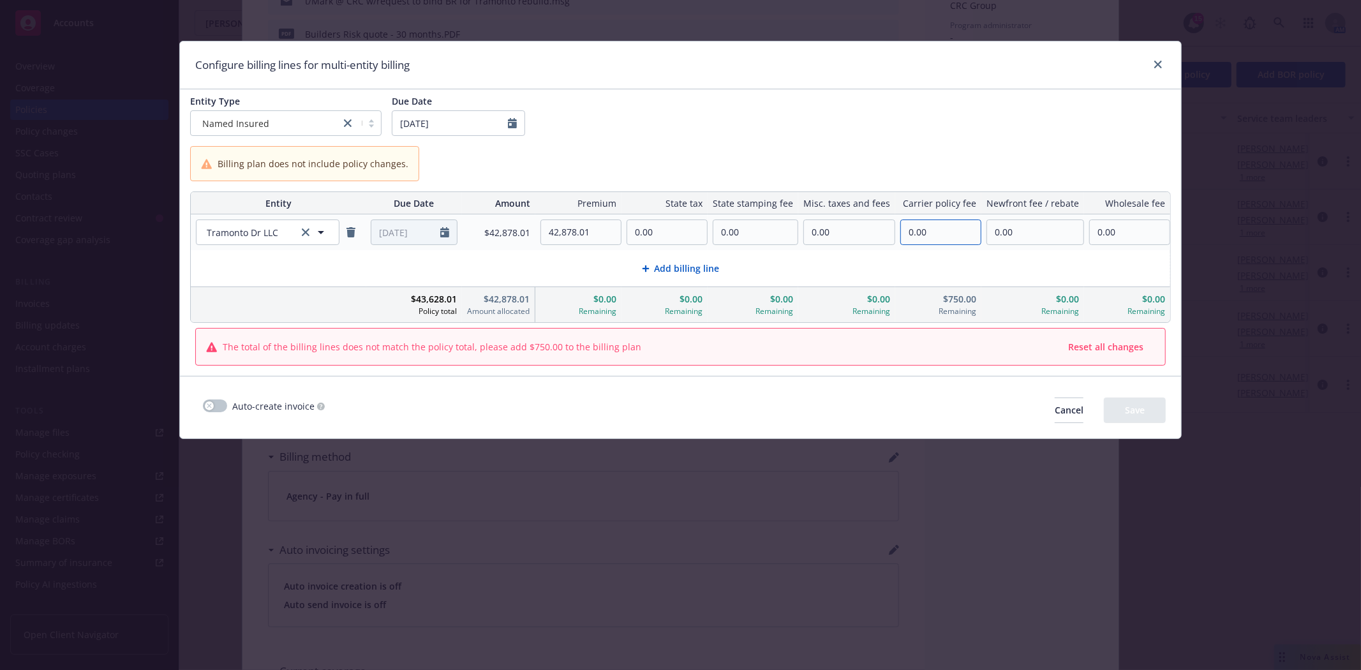
click at [924, 232] on input "0.00" at bounding box center [941, 232] width 80 height 24
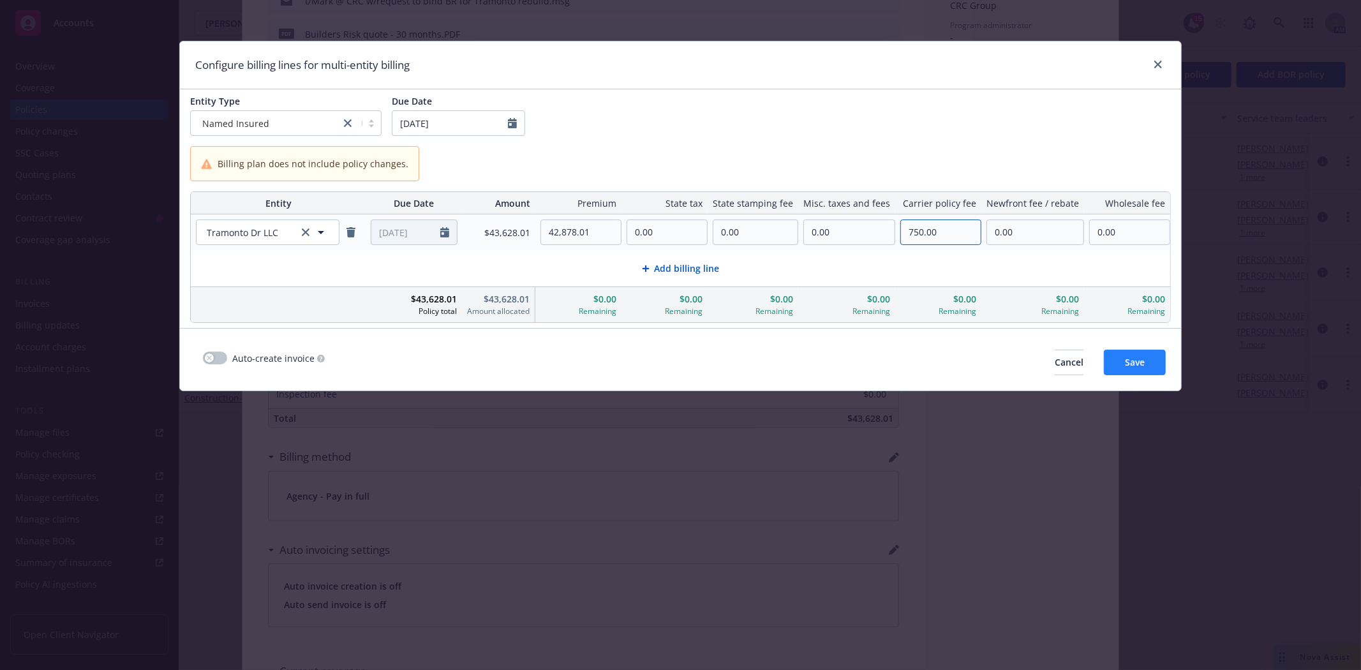
type input "750.00"
click at [1126, 367] on span "Save" at bounding box center [1135, 362] width 20 height 12
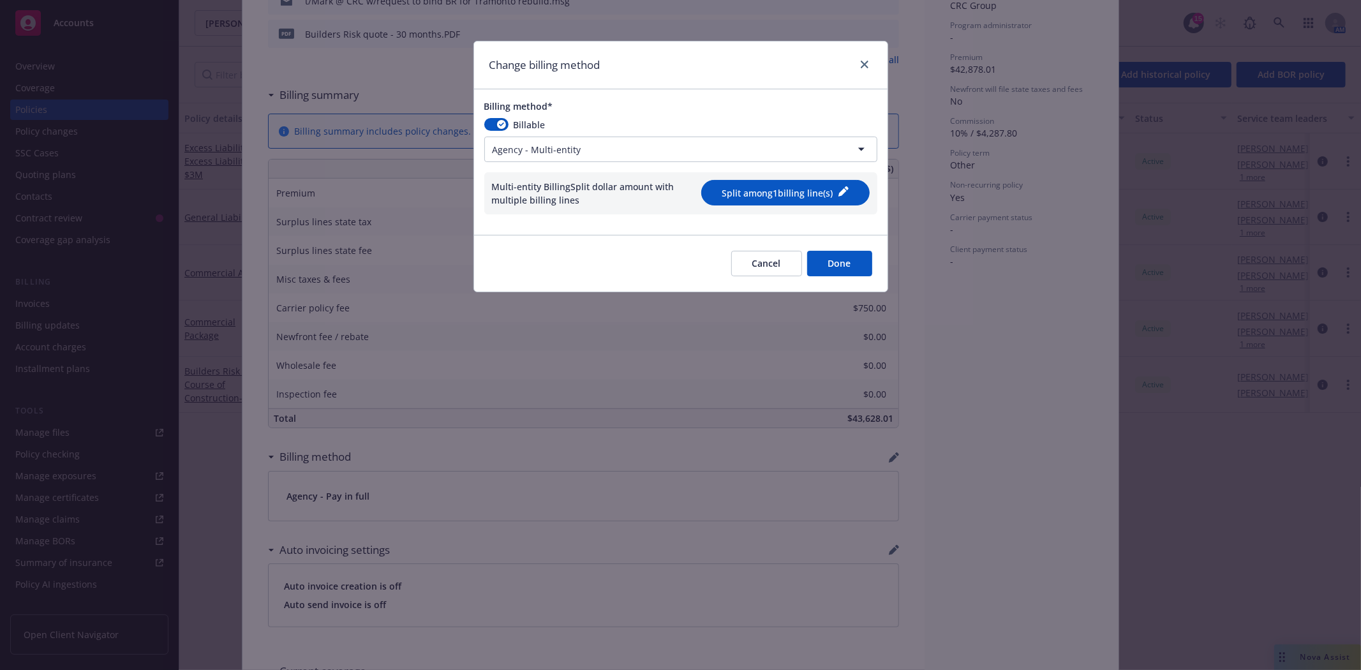
click at [838, 266] on button "Done" at bounding box center [839, 264] width 65 height 26
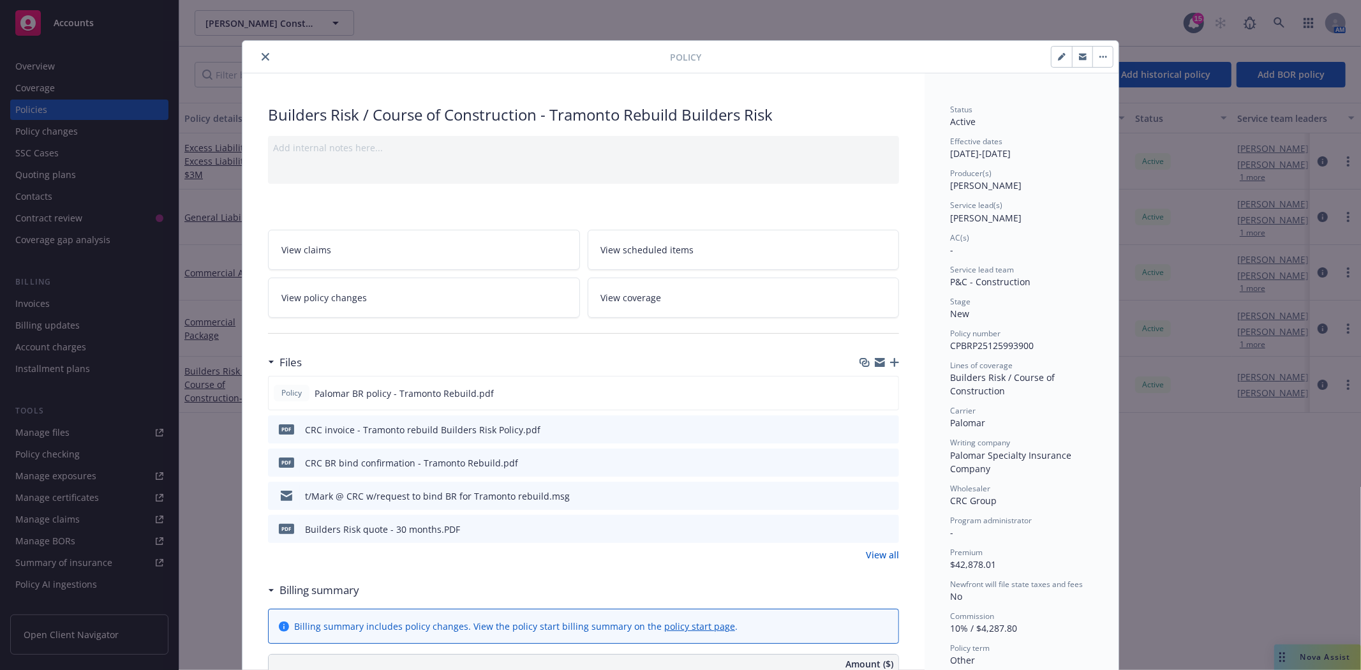
scroll to position [0, 0]
click at [262, 55] on icon "close" at bounding box center [266, 58] width 8 height 8
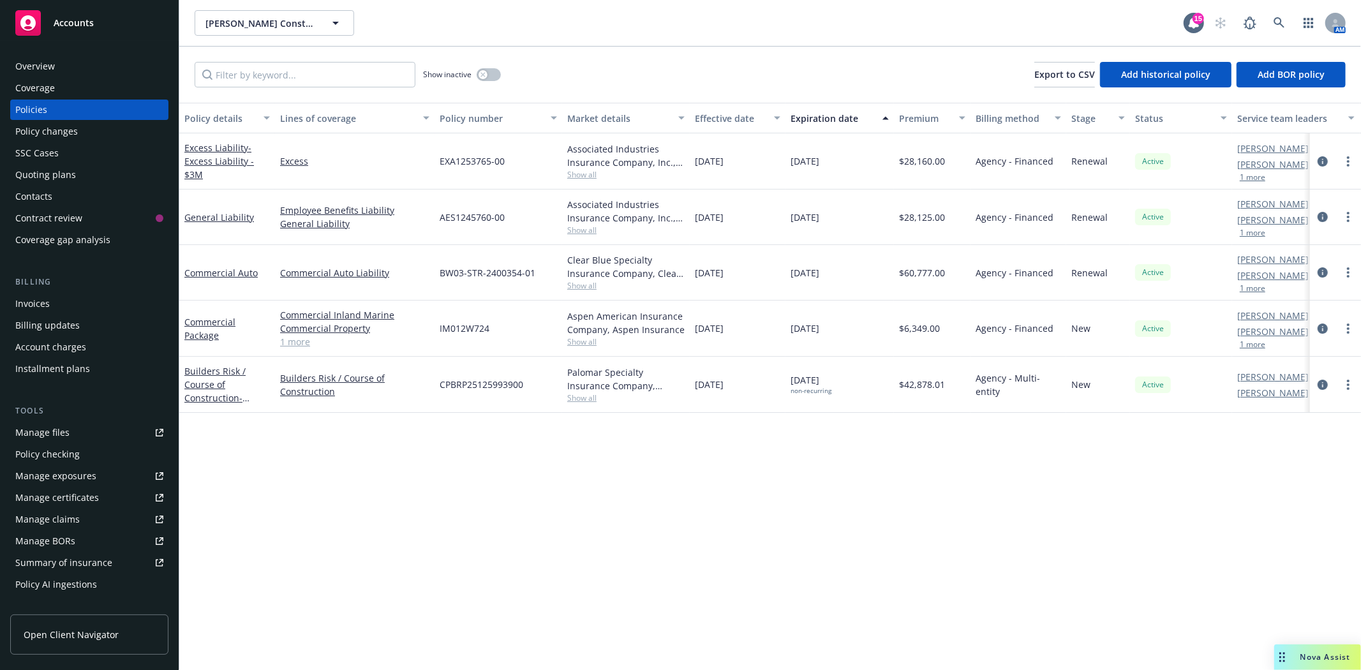
click at [39, 309] on div "Invoices" at bounding box center [32, 303] width 34 height 20
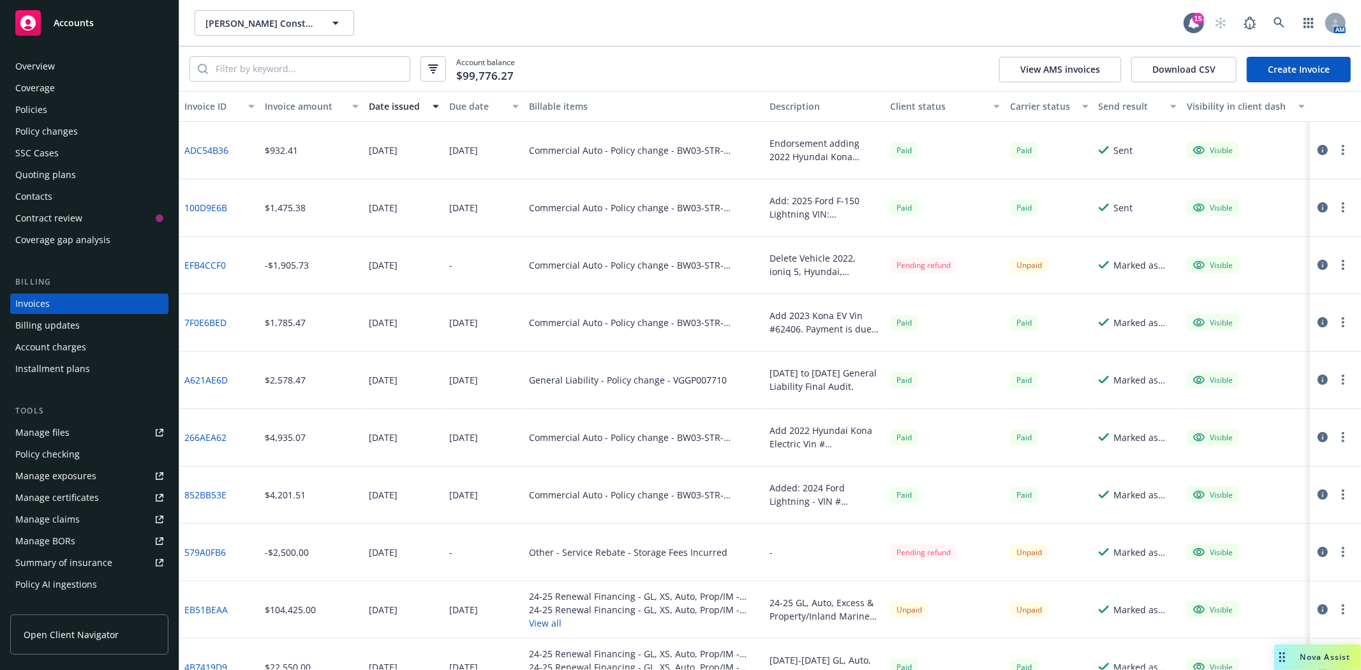
click at [1300, 73] on link "Create Invoice" at bounding box center [1299, 70] width 104 height 26
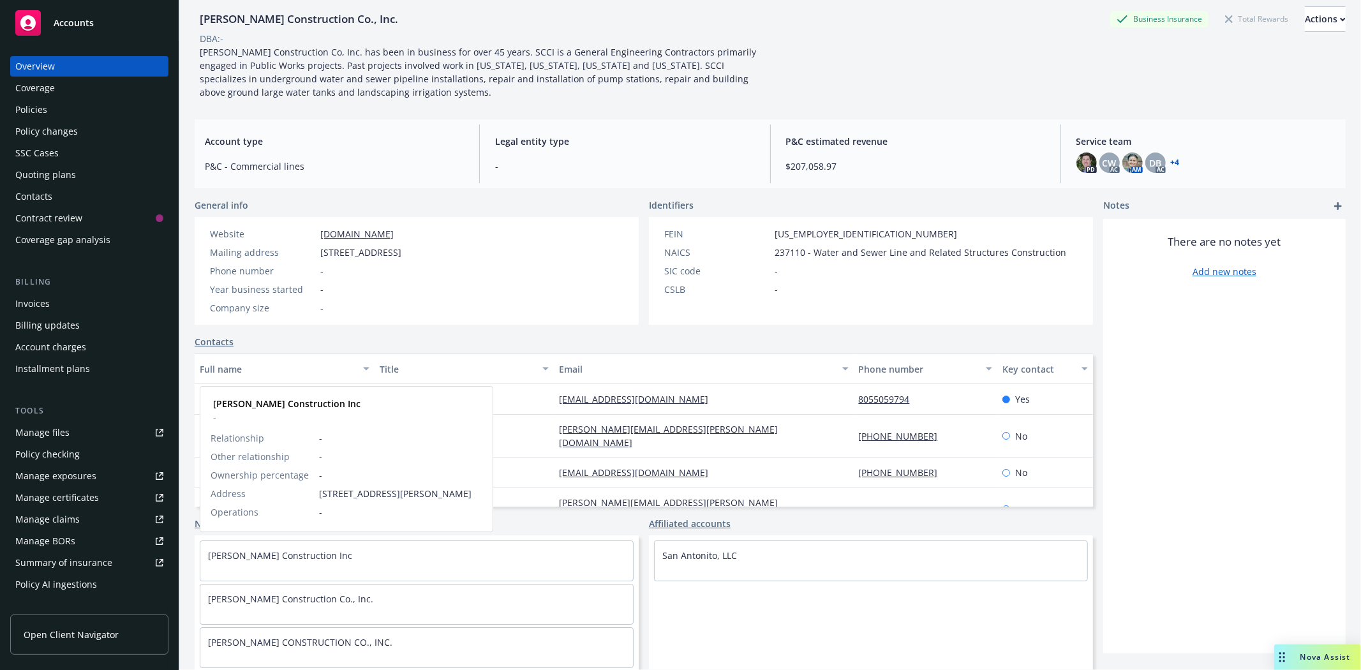
scroll to position [2, 0]
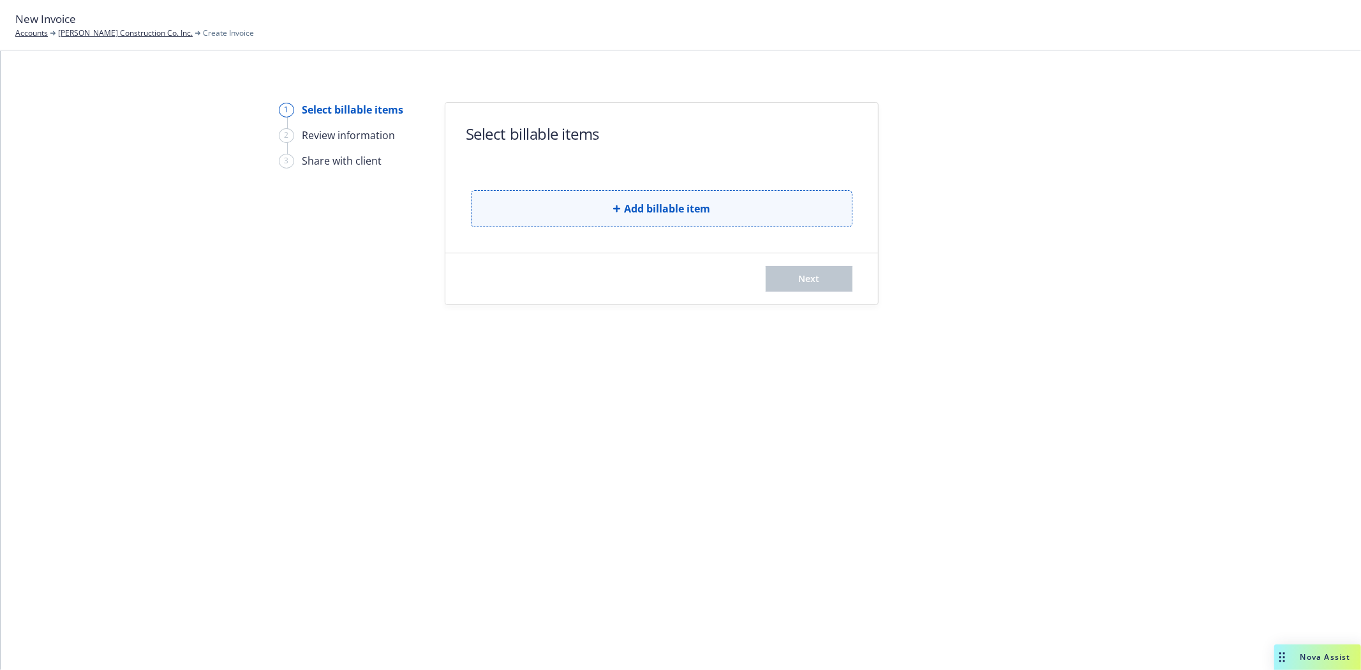
click at [640, 195] on button "Add billable item" at bounding box center [661, 208] width 381 height 37
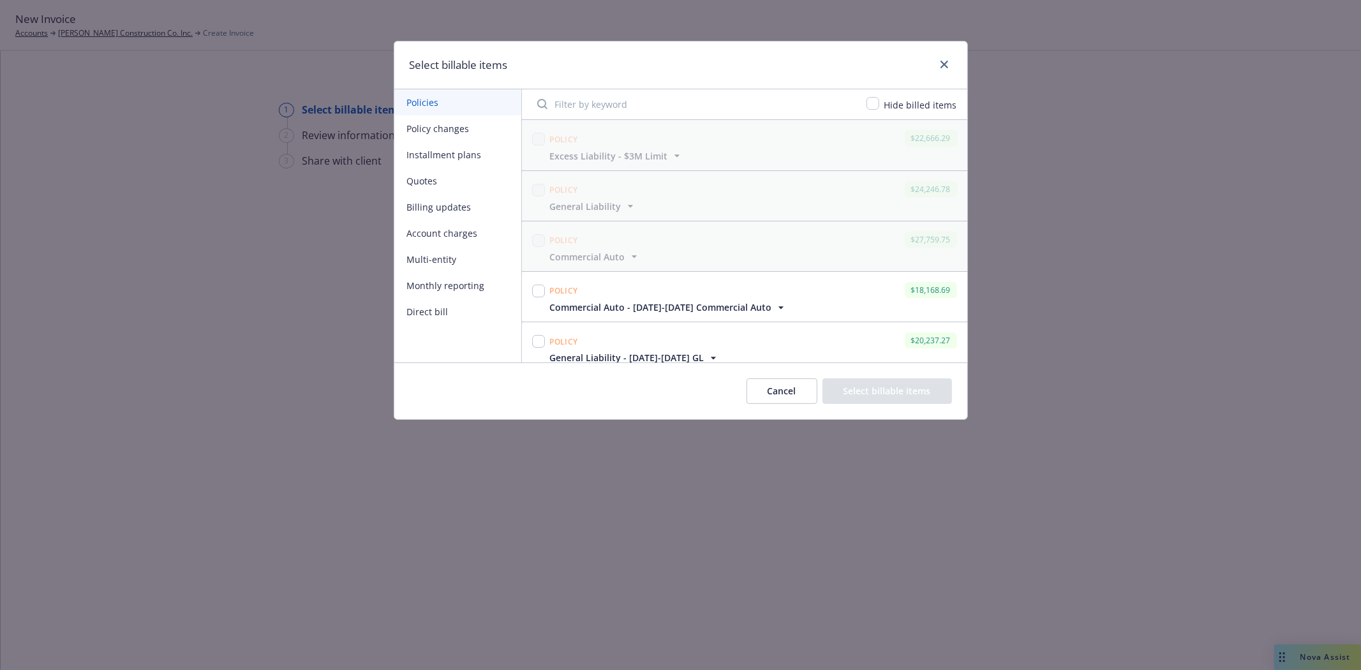
click at [410, 258] on button "Multi-entity" at bounding box center [457, 259] width 127 height 26
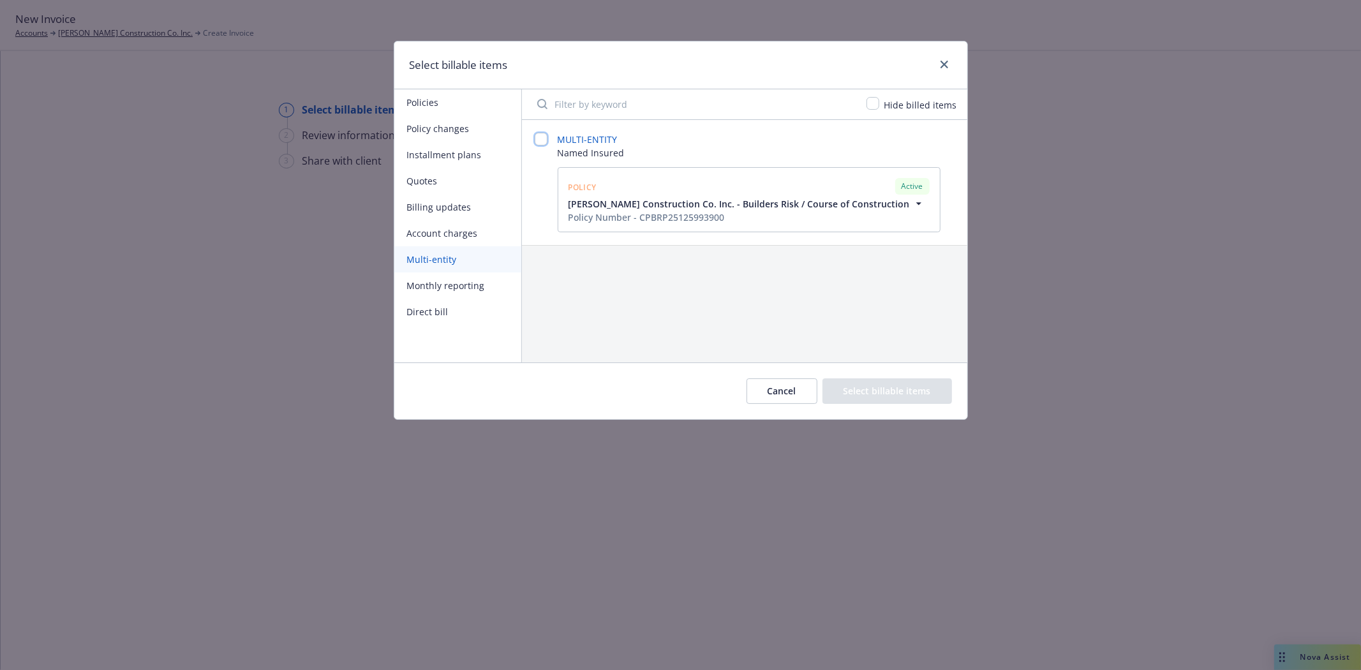
click at [537, 138] on input "checkbox" at bounding box center [541, 139] width 13 height 13
checkbox input "false"
click at [565, 264] on div at bounding box center [564, 258] width 13 height 15
click at [565, 258] on input "checkbox" at bounding box center [564, 257] width 13 height 13
checkbox input "true"
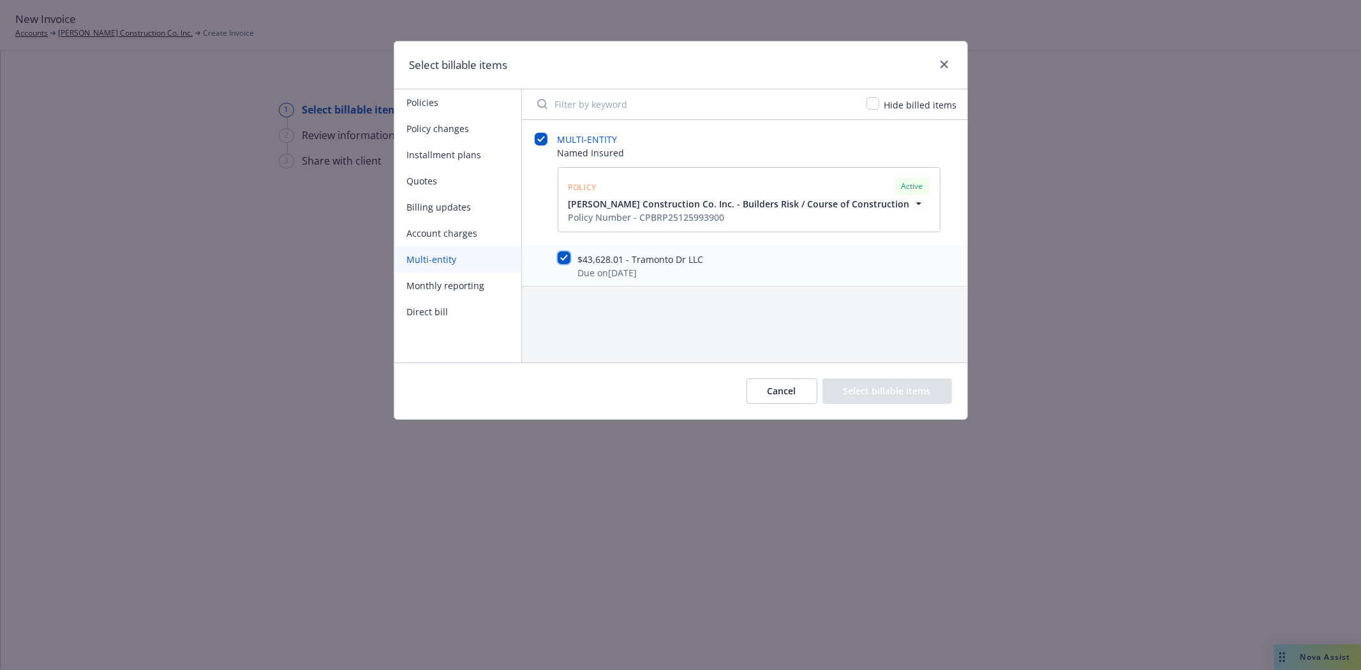
checkbox input "true"
click at [863, 393] on button "Select billable items" at bounding box center [886, 391] width 129 height 26
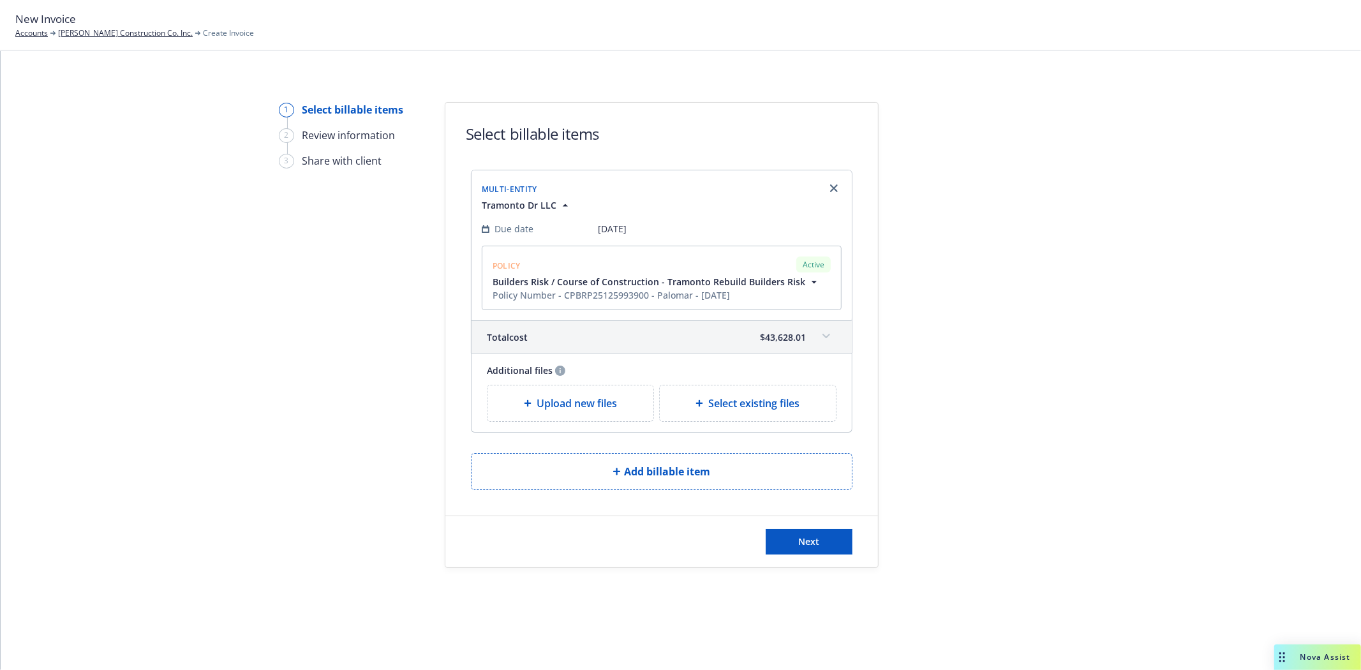
click at [744, 396] on span "Select existing files" at bounding box center [753, 403] width 91 height 15
select select "Invoice - Third Party"
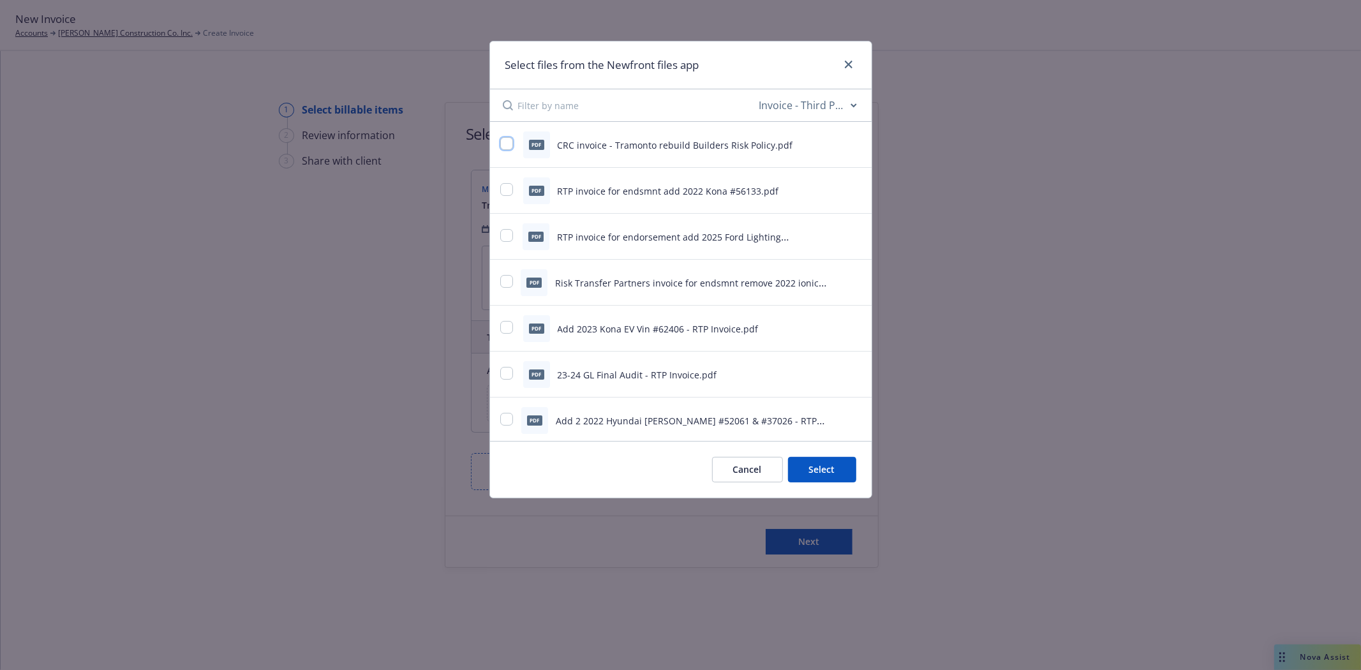
click at [507, 142] on input "checkbox" at bounding box center [506, 143] width 13 height 13
checkbox input "true"
click at [789, 475] on button "Select 1 file" at bounding box center [810, 470] width 92 height 26
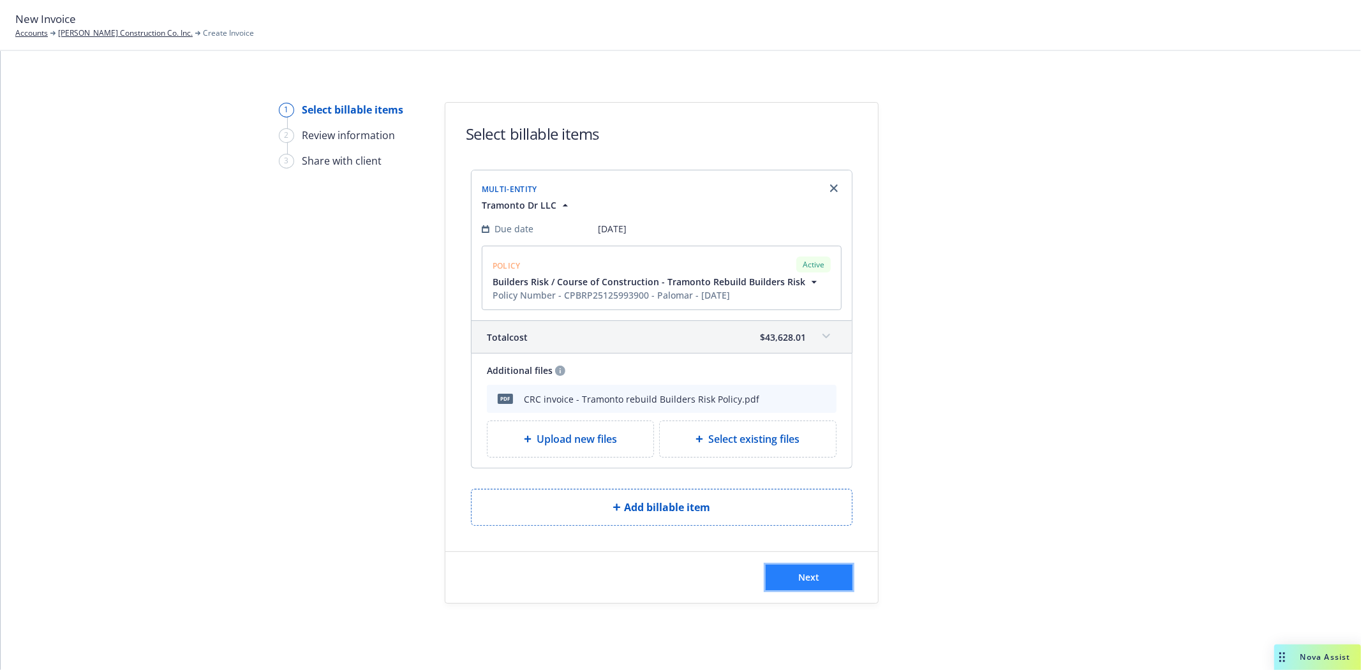
click at [770, 578] on button "Next" at bounding box center [809, 578] width 87 height 26
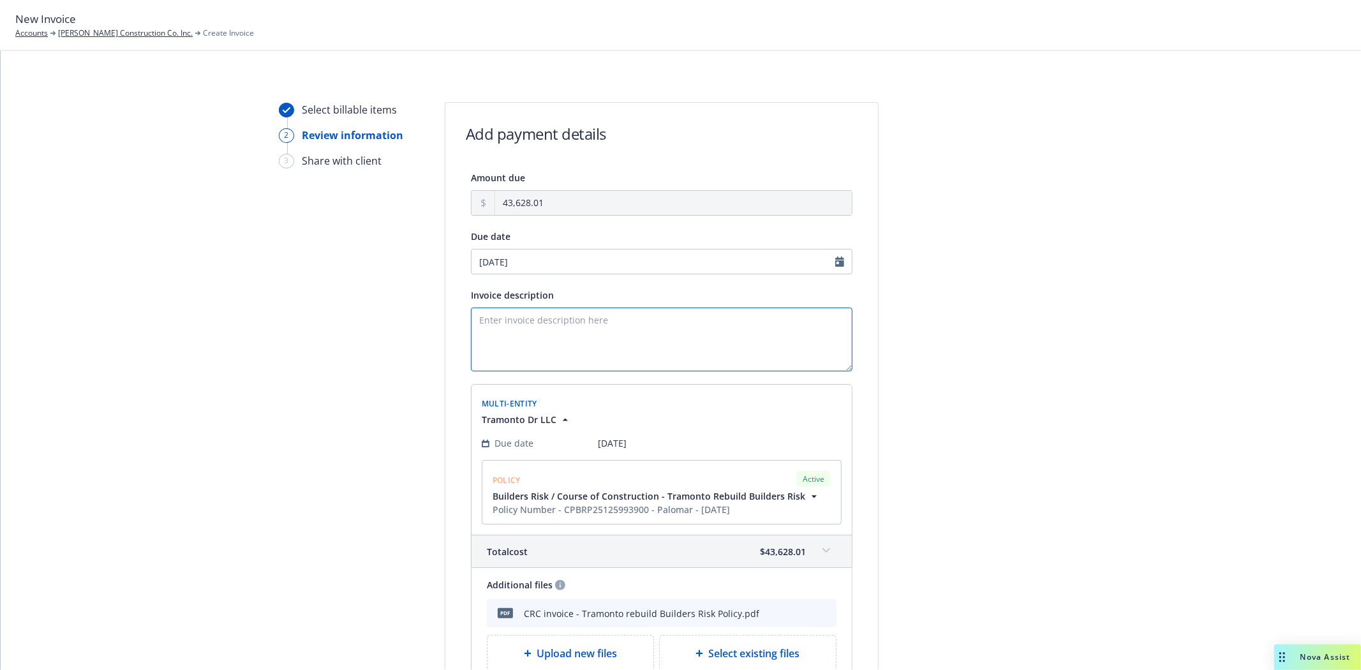
click at [568, 322] on textarea "Invoice description" at bounding box center [661, 339] width 381 height 64
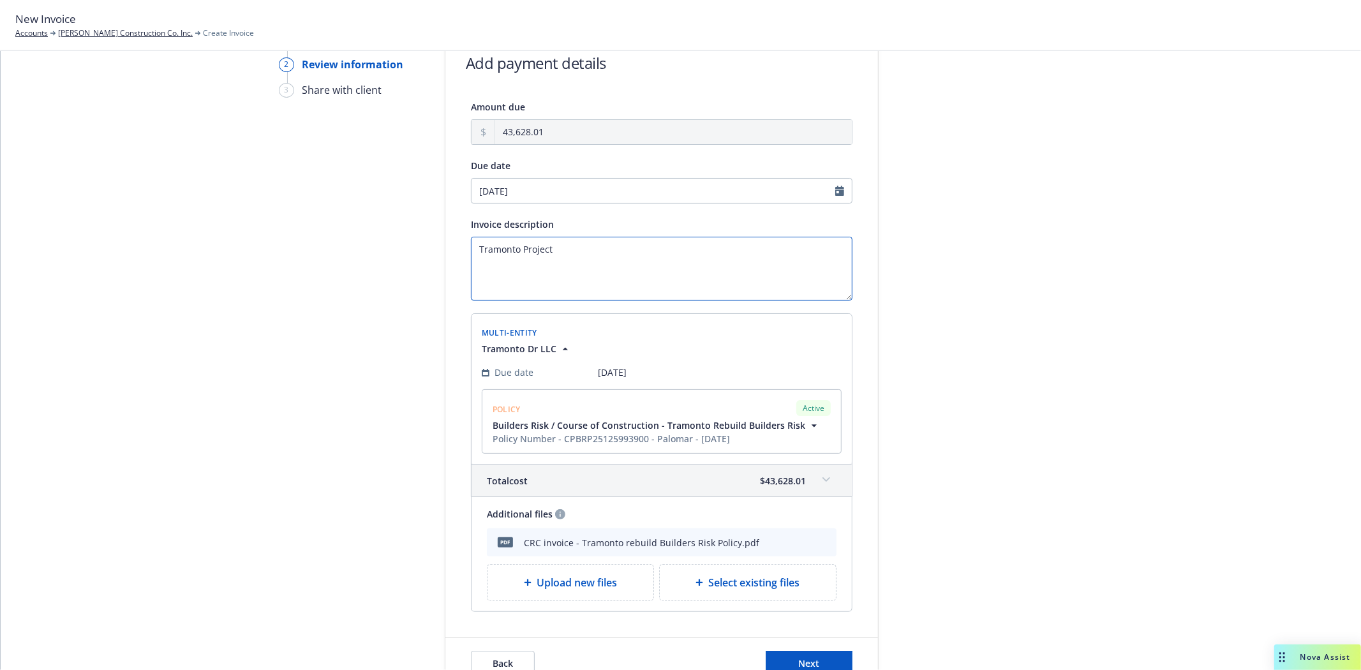
scroll to position [142, 0]
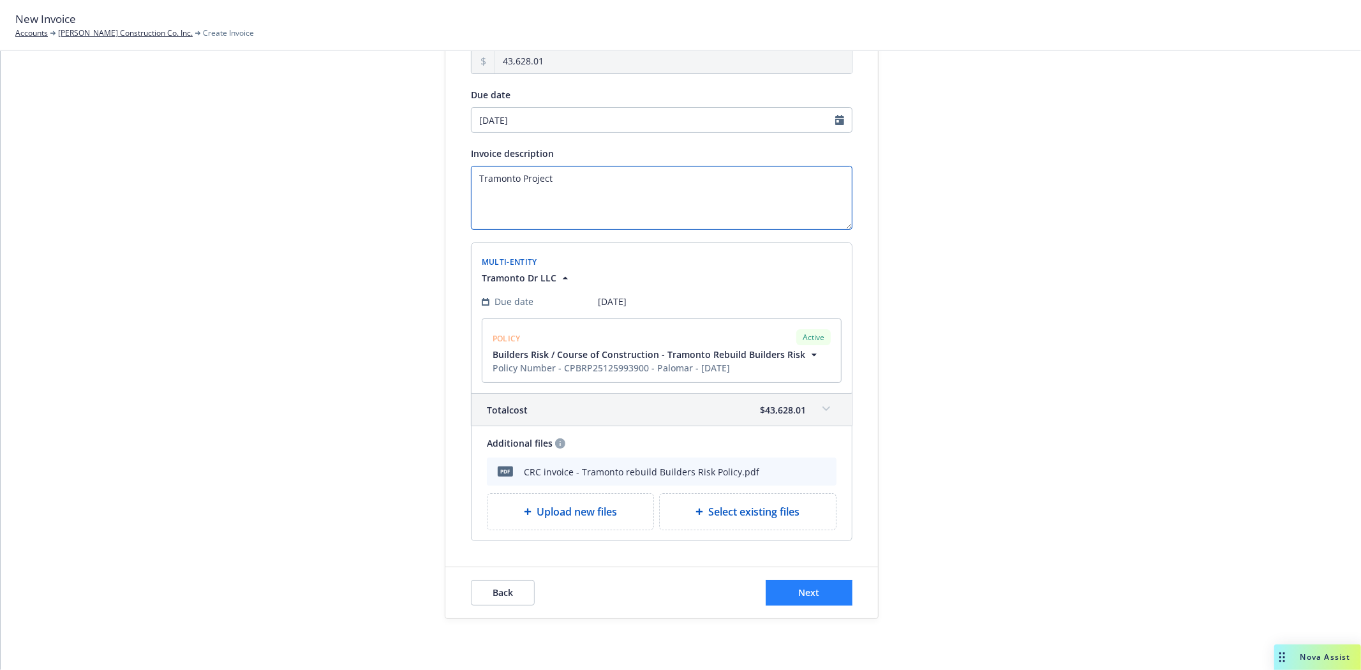
type textarea "Tramonto Project"
click at [817, 602] on button "Next" at bounding box center [809, 593] width 87 height 26
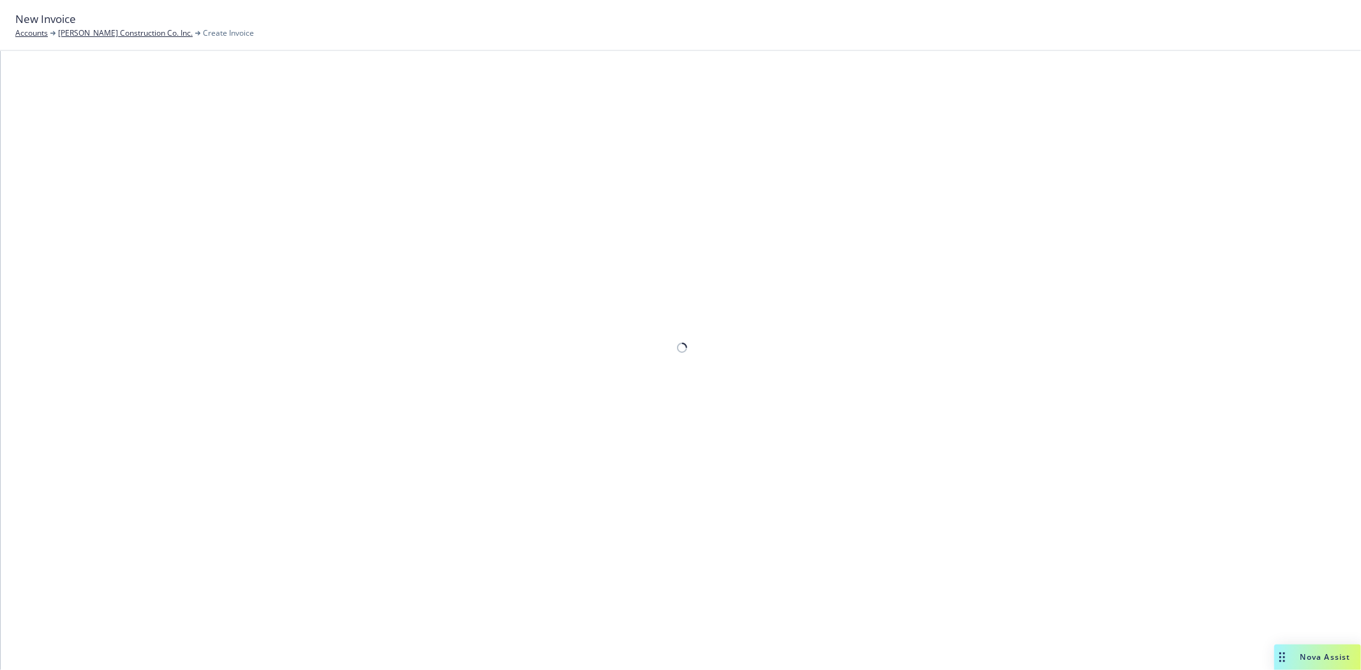
scroll to position [0, 0]
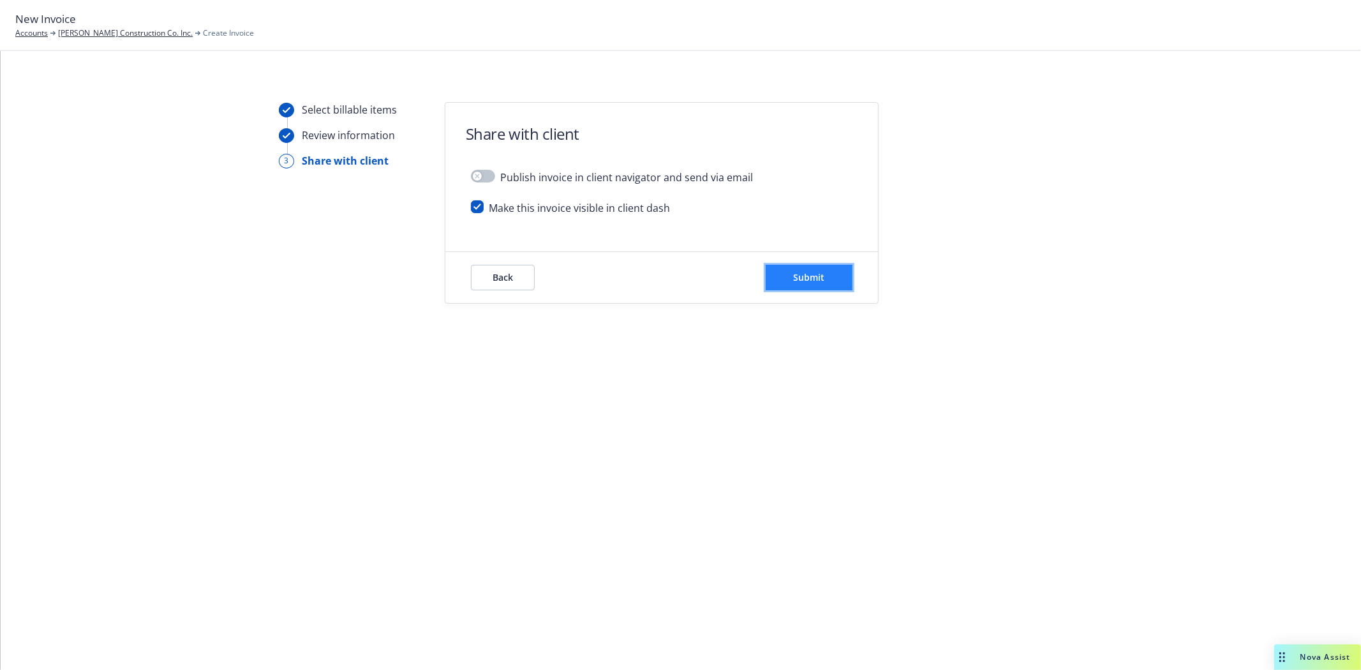
click at [799, 281] on span "Submit" at bounding box center [809, 277] width 31 height 12
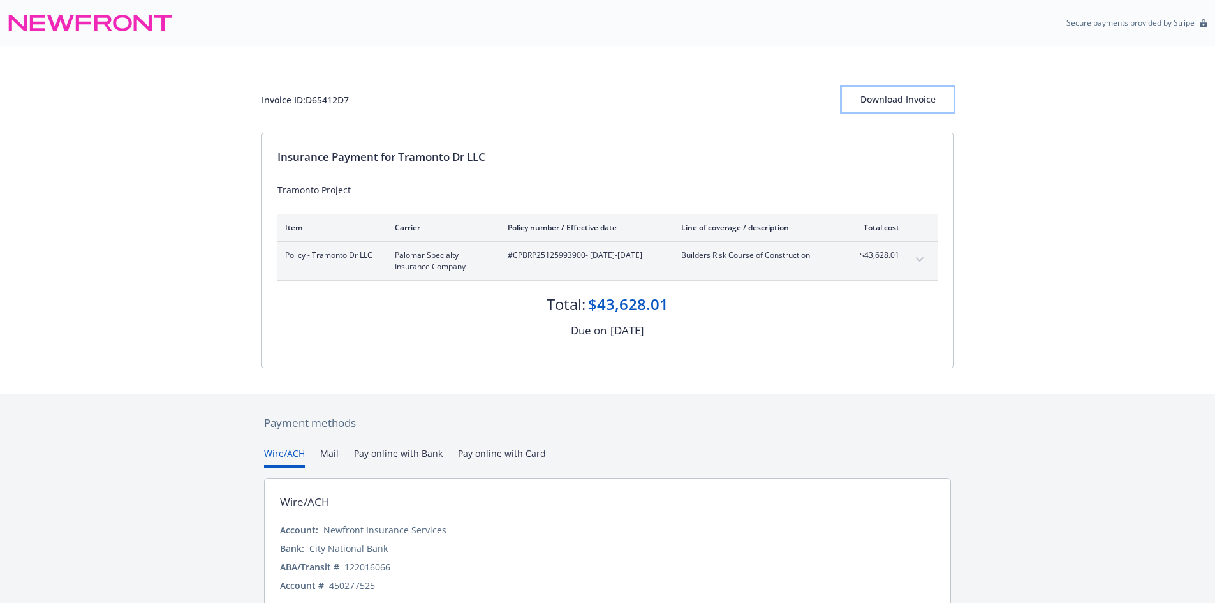
click at [887, 96] on div "Download Invoice" at bounding box center [898, 99] width 112 height 24
